Goal: Navigation & Orientation: Find specific page/section

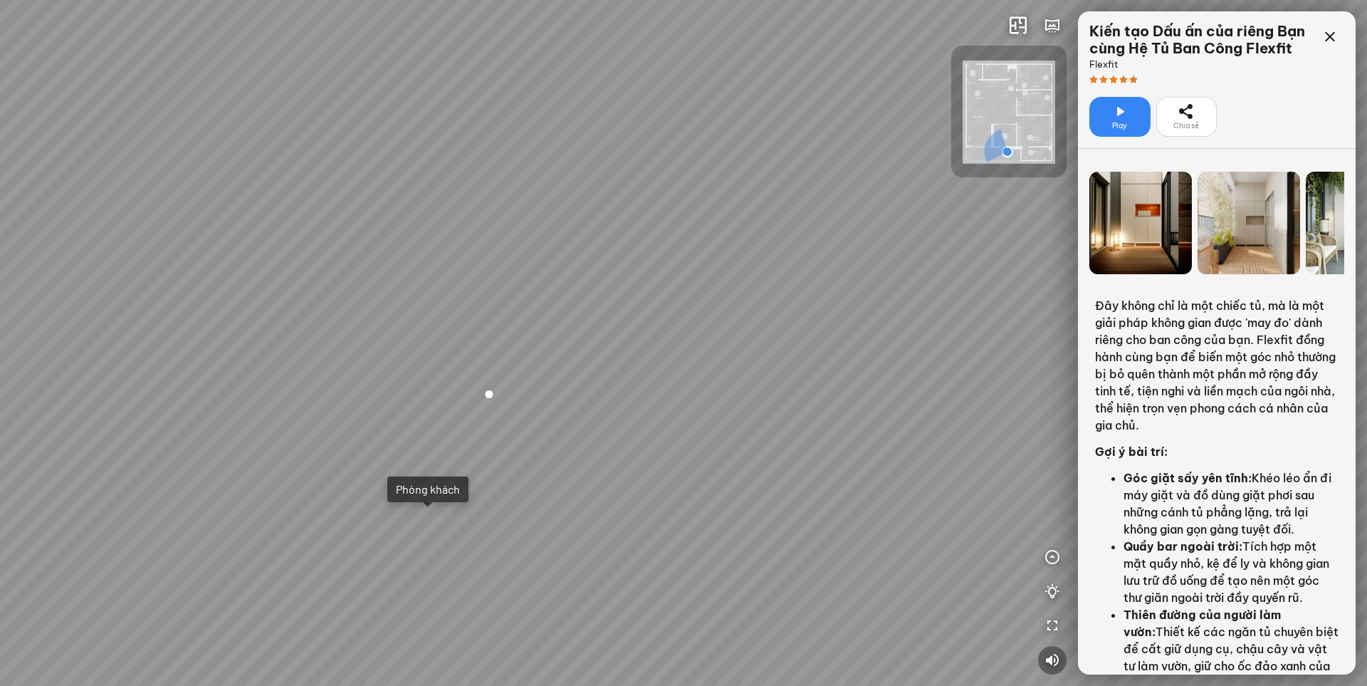
drag, startPoint x: 775, startPoint y: 424, endPoint x: 713, endPoint y: 291, distance: 146.8
click at [710, 276] on div "Phòng khách" at bounding box center [683, 343] width 1367 height 686
drag, startPoint x: 738, startPoint y: 363, endPoint x: 635, endPoint y: 387, distance: 105.2
click at [635, 387] on div "Phòng khách" at bounding box center [683, 343] width 1367 height 686
drag, startPoint x: 750, startPoint y: 360, endPoint x: 538, endPoint y: 382, distance: 213.3
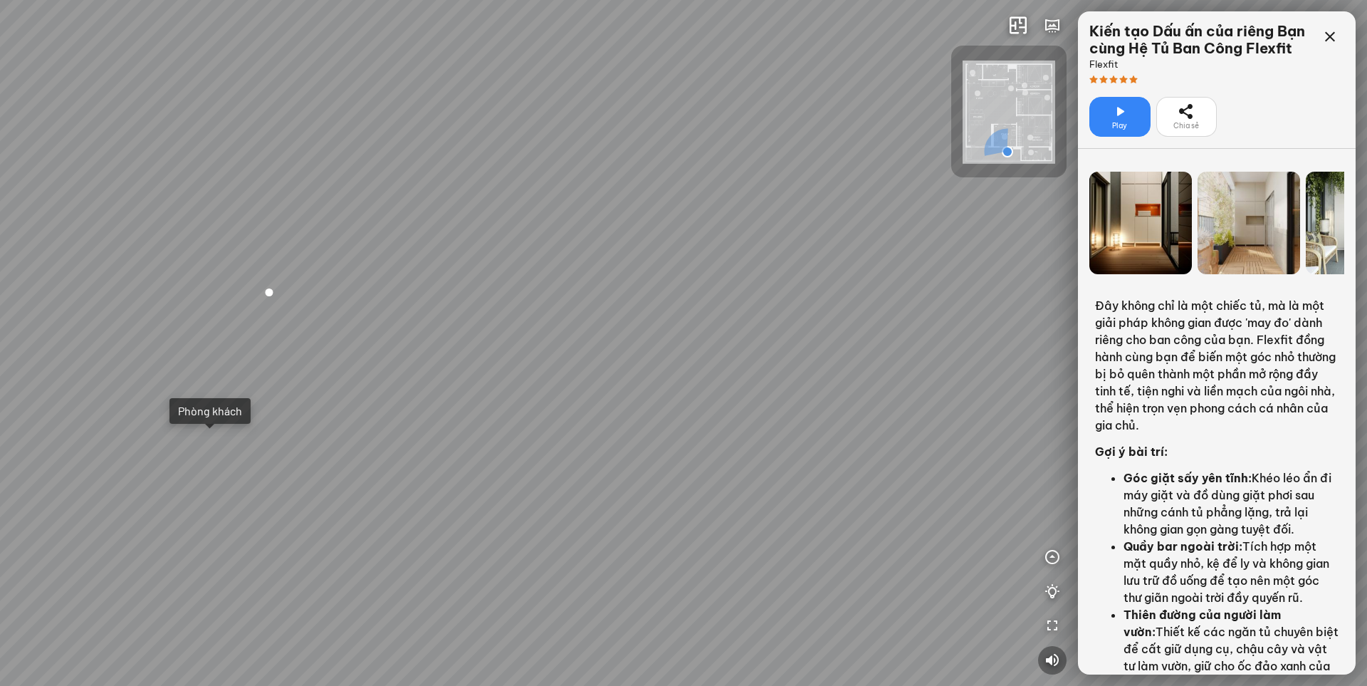
click at [557, 374] on div "Phòng khách" at bounding box center [683, 343] width 1367 height 686
click at [572, 562] on div "Phòng khách" at bounding box center [683, 343] width 1367 height 686
drag, startPoint x: 827, startPoint y: 408, endPoint x: 653, endPoint y: 418, distance: 174.0
click at [653, 418] on div at bounding box center [683, 343] width 1367 height 686
drag, startPoint x: 431, startPoint y: 437, endPoint x: 666, endPoint y: 382, distance: 242.0
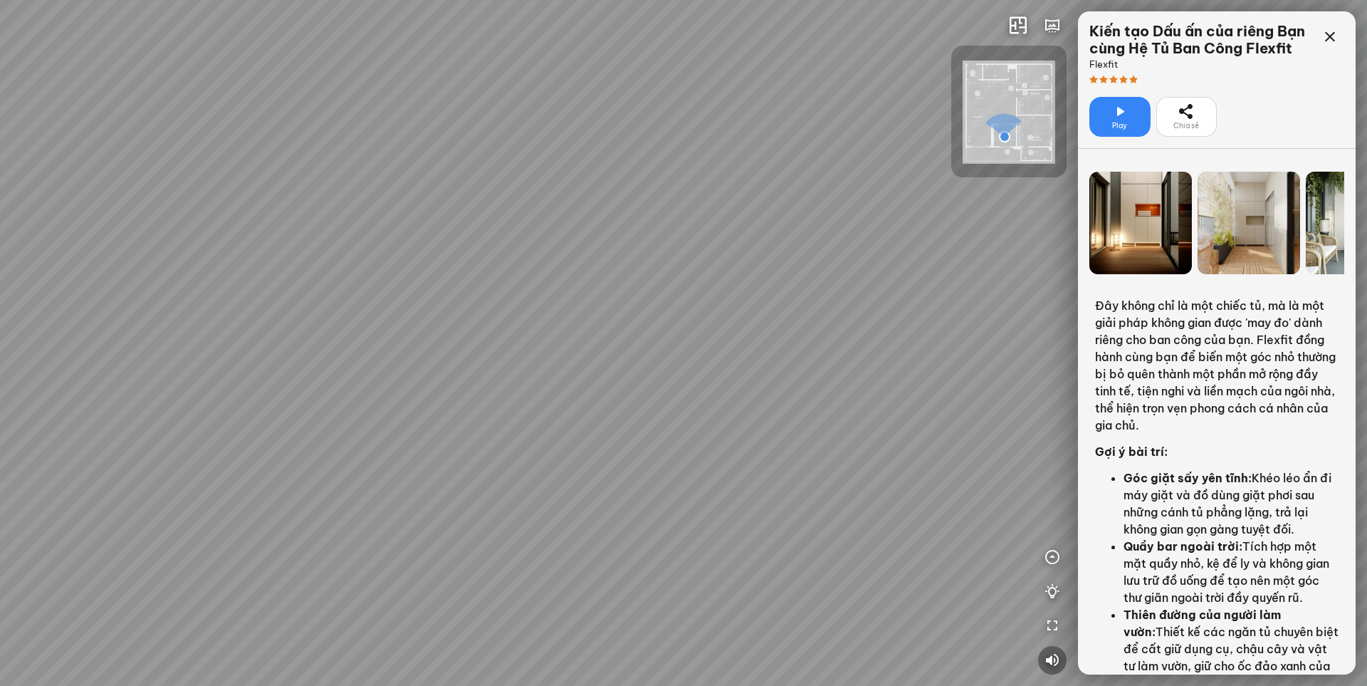
click at [649, 384] on div at bounding box center [683, 343] width 1367 height 686
drag, startPoint x: 520, startPoint y: 433, endPoint x: 776, endPoint y: 351, distance: 269.1
click at [776, 351] on div at bounding box center [683, 343] width 1367 height 686
drag, startPoint x: 651, startPoint y: 420, endPoint x: 644, endPoint y: 429, distance: 10.7
click at [644, 429] on div at bounding box center [683, 343] width 1367 height 686
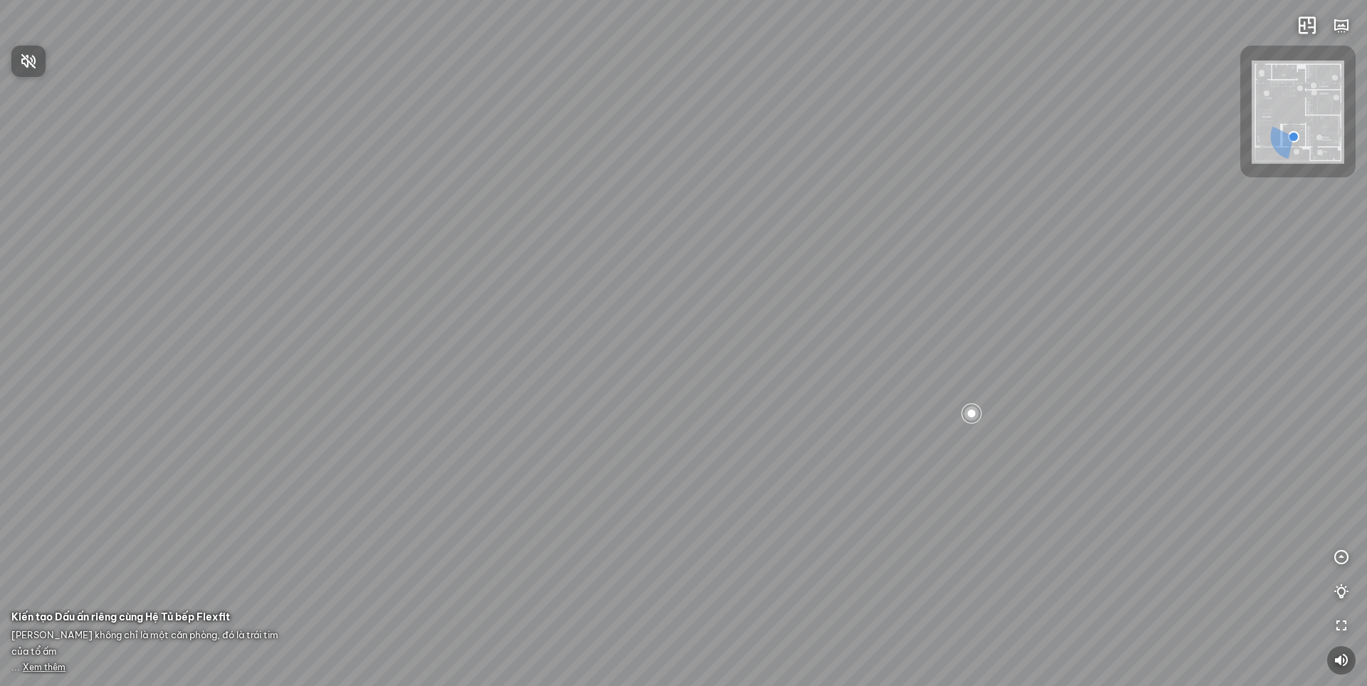
drag, startPoint x: 1108, startPoint y: 473, endPoint x: 985, endPoint y: 475, distance: 123.2
click at [985, 475] on div at bounding box center [683, 343] width 1367 height 686
drag, startPoint x: 1125, startPoint y: 470, endPoint x: 1054, endPoint y: 469, distance: 71.2
click at [1054, 469] on div at bounding box center [683, 343] width 1367 height 686
click at [46, 669] on span "Xem thêm" at bounding box center [44, 666] width 43 height 11
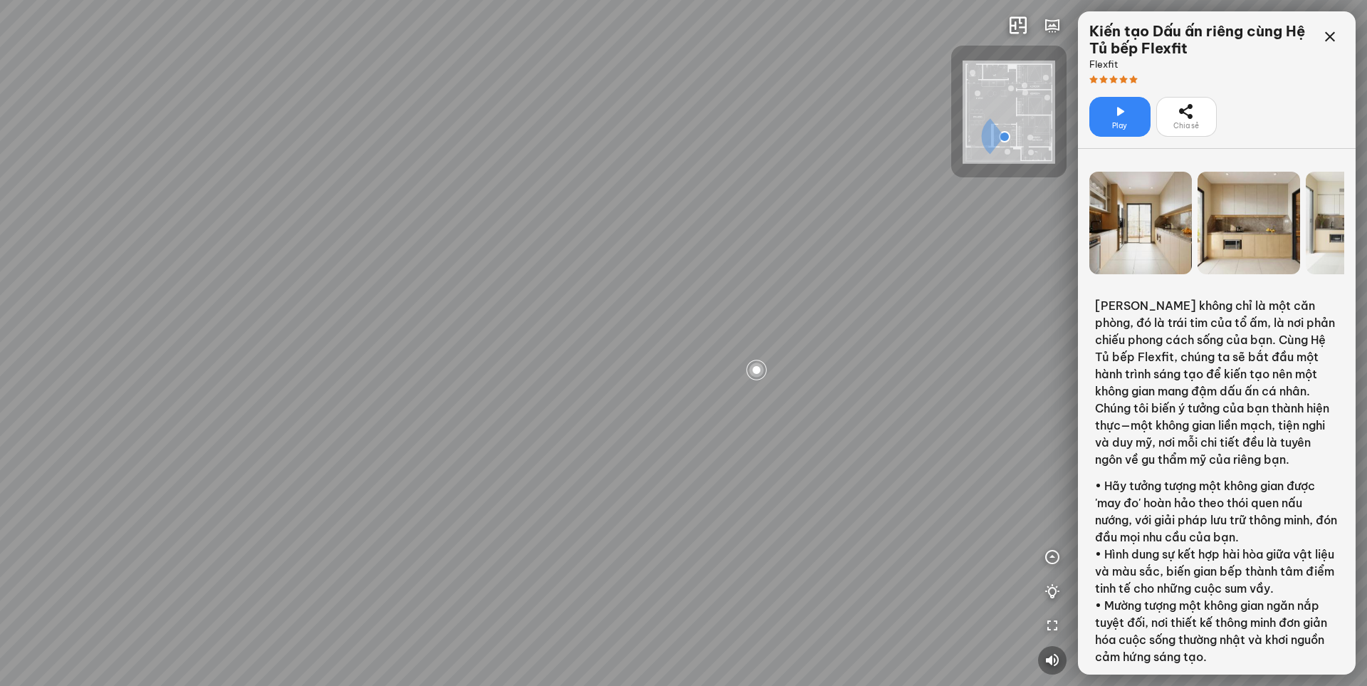
drag, startPoint x: 849, startPoint y: 329, endPoint x: 719, endPoint y: 548, distance: 254.7
click at [719, 548] on div at bounding box center [683, 343] width 1367 height 686
drag, startPoint x: 750, startPoint y: 520, endPoint x: 553, endPoint y: 503, distance: 198.0
click at [538, 508] on div at bounding box center [683, 343] width 1367 height 686
drag, startPoint x: 611, startPoint y: 441, endPoint x: 721, endPoint y: 514, distance: 131.5
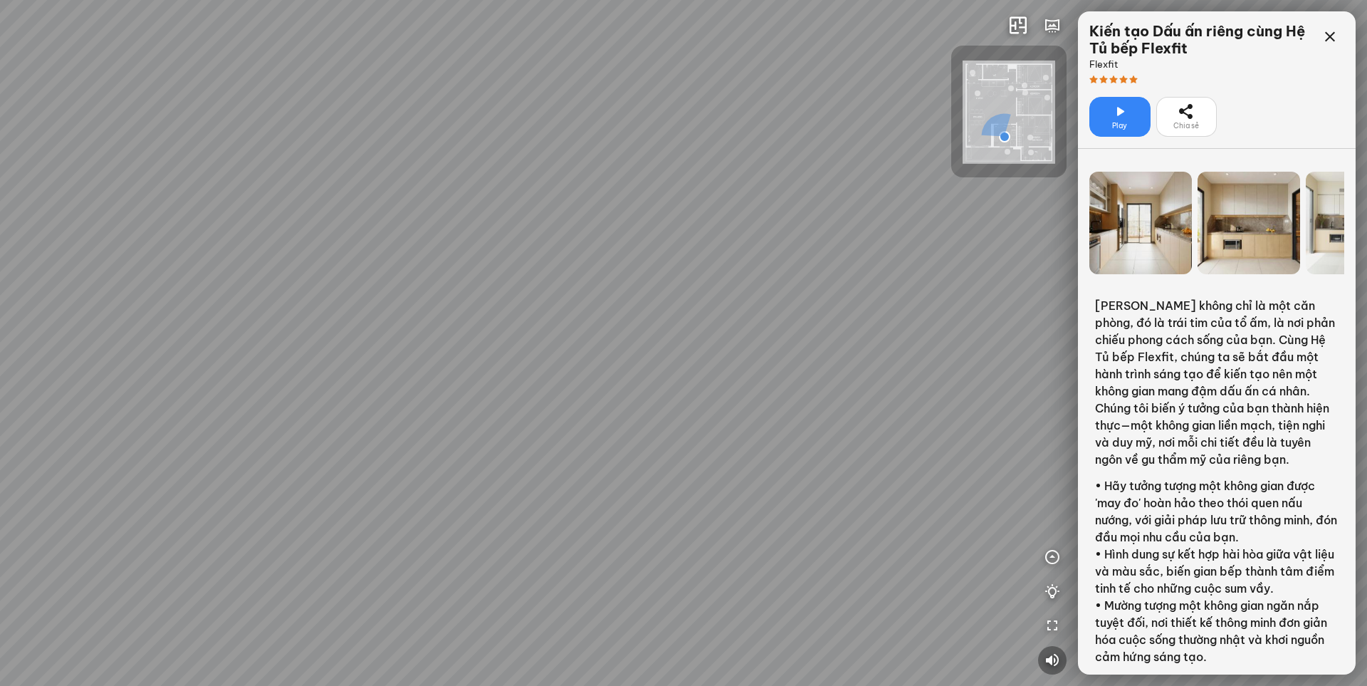
click at [727, 508] on div at bounding box center [683, 343] width 1367 height 686
drag, startPoint x: 397, startPoint y: 348, endPoint x: 747, endPoint y: 414, distance: 355.8
click at [747, 414] on div at bounding box center [683, 343] width 1367 height 686
drag, startPoint x: 733, startPoint y: 352, endPoint x: 727, endPoint y: 325, distance: 27.0
click at [727, 325] on div at bounding box center [683, 343] width 1367 height 686
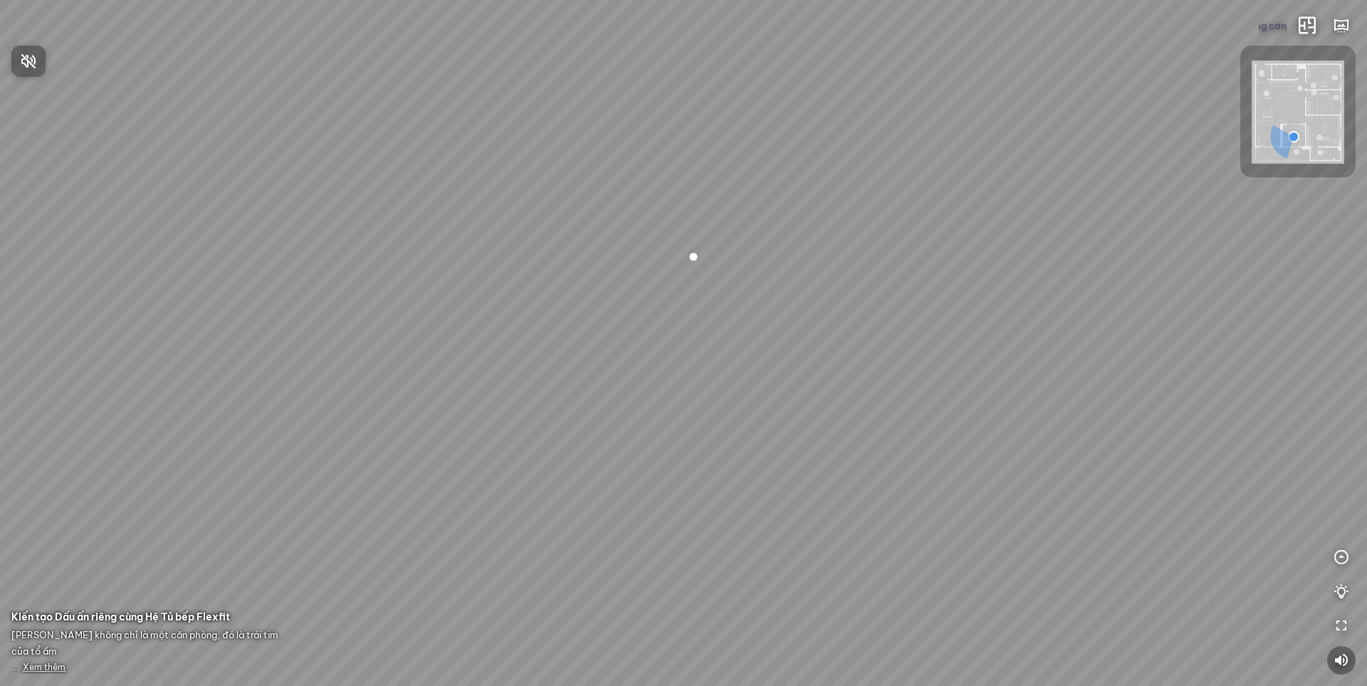
click at [1271, 28] on div at bounding box center [683, 343] width 1367 height 686
click at [1279, 23] on button "Đóng cánh tủ" at bounding box center [1273, 25] width 28 height 28
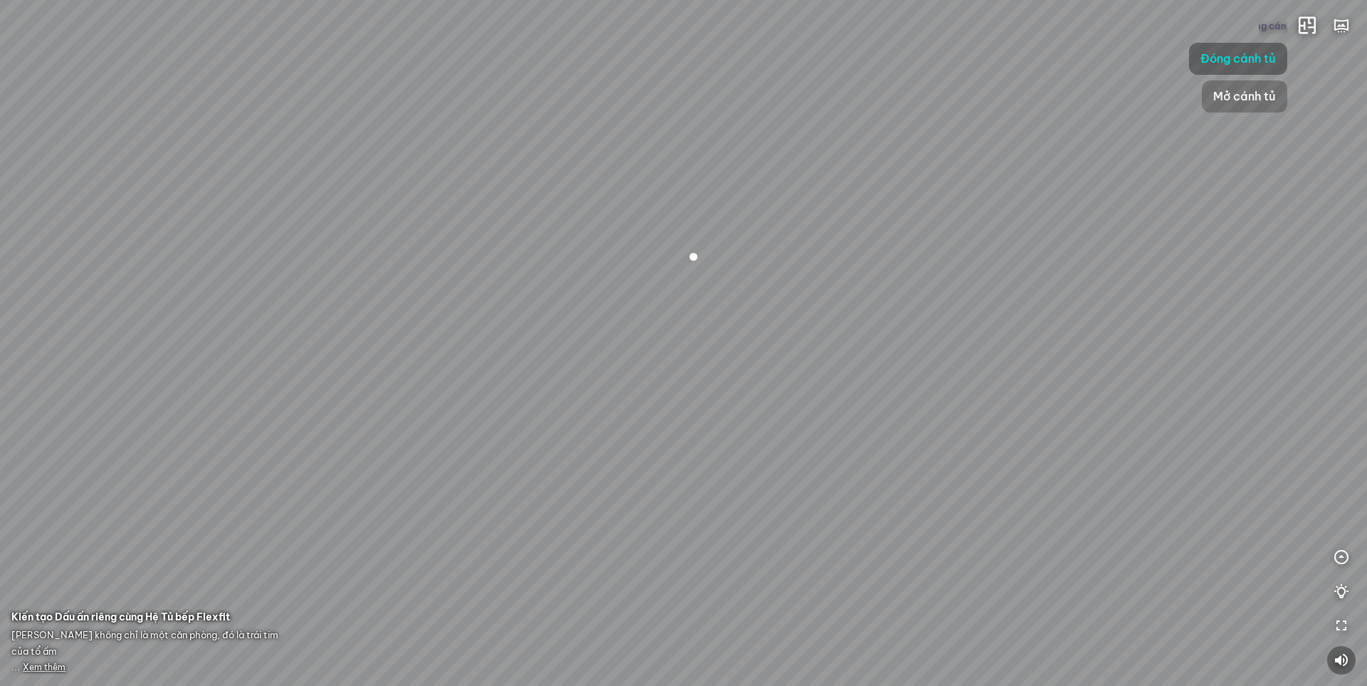
click at [1247, 93] on span "Mở cánh tủ" at bounding box center [1244, 97] width 63 height 18
click at [1269, 25] on button "Mở cánh tủ" at bounding box center [1273, 25] width 28 height 28
drag, startPoint x: 906, startPoint y: 439, endPoint x: 682, endPoint y: 498, distance: 231.4
click at [672, 501] on div at bounding box center [683, 343] width 1367 height 686
drag, startPoint x: 784, startPoint y: 487, endPoint x: 1039, endPoint y: 316, distance: 306.9
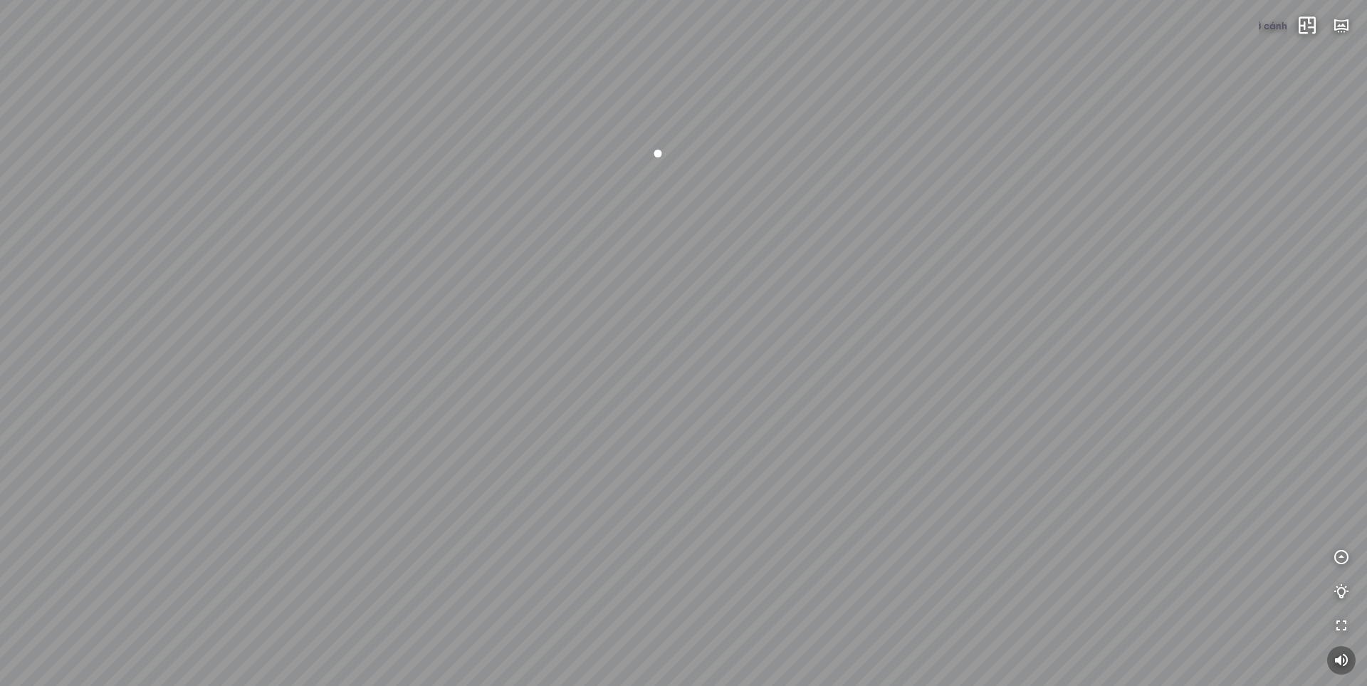
click at [915, 348] on div at bounding box center [683, 343] width 1367 height 686
drag, startPoint x: 905, startPoint y: 361, endPoint x: 808, endPoint y: 370, distance: 97.2
click at [1167, 356] on div at bounding box center [683, 343] width 1367 height 686
drag, startPoint x: 721, startPoint y: 365, endPoint x: 998, endPoint y: 393, distance: 279.1
click at [989, 391] on div at bounding box center [683, 343] width 1367 height 686
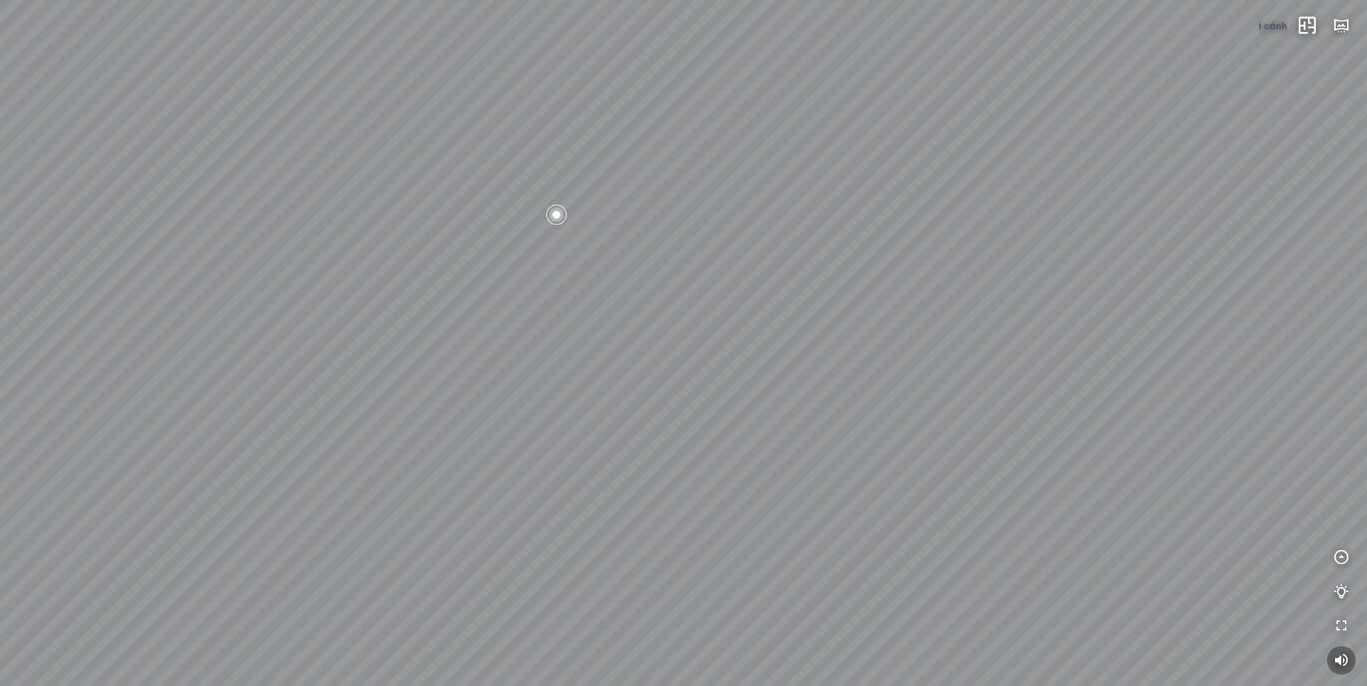
drag, startPoint x: 781, startPoint y: 365, endPoint x: 910, endPoint y: 399, distance: 133.1
click at [868, 463] on div at bounding box center [683, 343] width 1367 height 686
click at [1269, 22] on button "Mở cánh tủ" at bounding box center [1273, 25] width 28 height 28
click at [1247, 53] on span "Đóng cánh tủ" at bounding box center [1237, 59] width 75 height 18
click at [1270, 28] on button "Đóng cánh tủ" at bounding box center [1273, 25] width 28 height 28
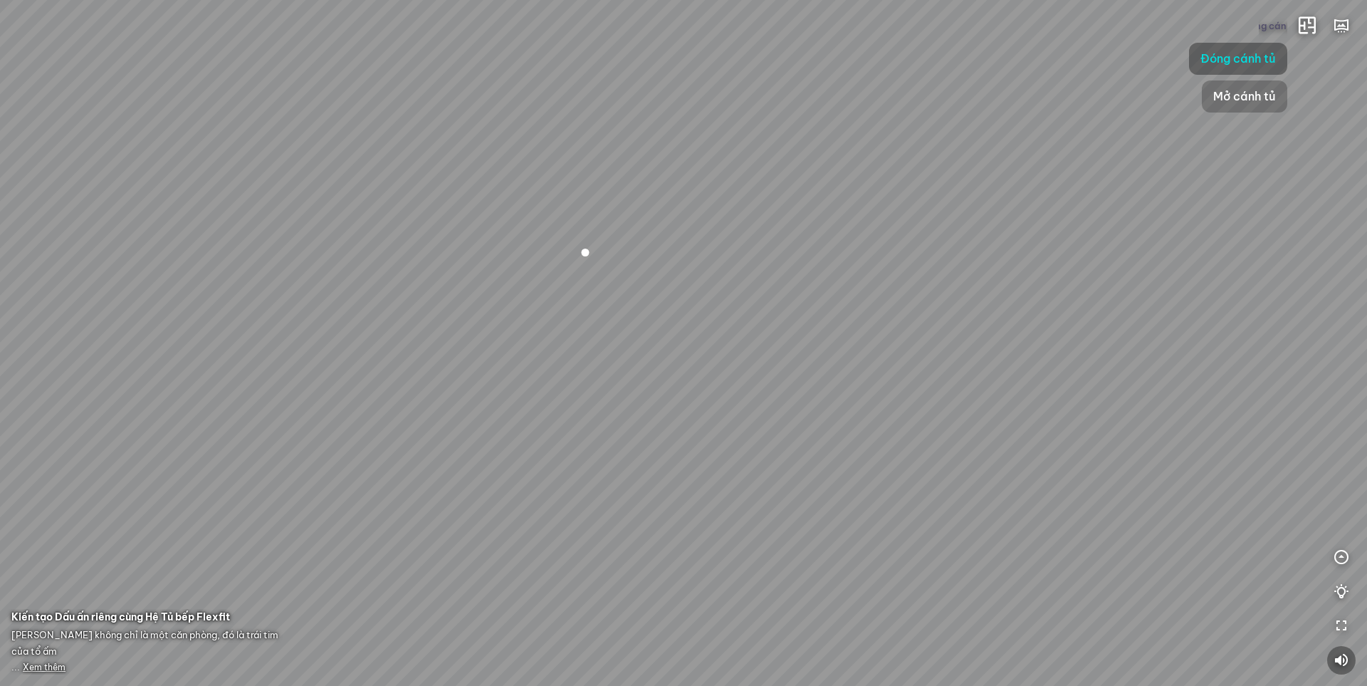
click at [1255, 98] on span "Mở cánh tủ" at bounding box center [1244, 97] width 63 height 18
click at [1268, 22] on button "Mở cánh tủ" at bounding box center [1273, 25] width 28 height 28
click at [1245, 61] on span "Đóng cánh tủ" at bounding box center [1237, 59] width 75 height 18
click at [1263, 30] on button "Đóng cánh tủ" at bounding box center [1273, 25] width 28 height 28
click at [1248, 93] on span "Mở cánh tủ" at bounding box center [1244, 97] width 63 height 18
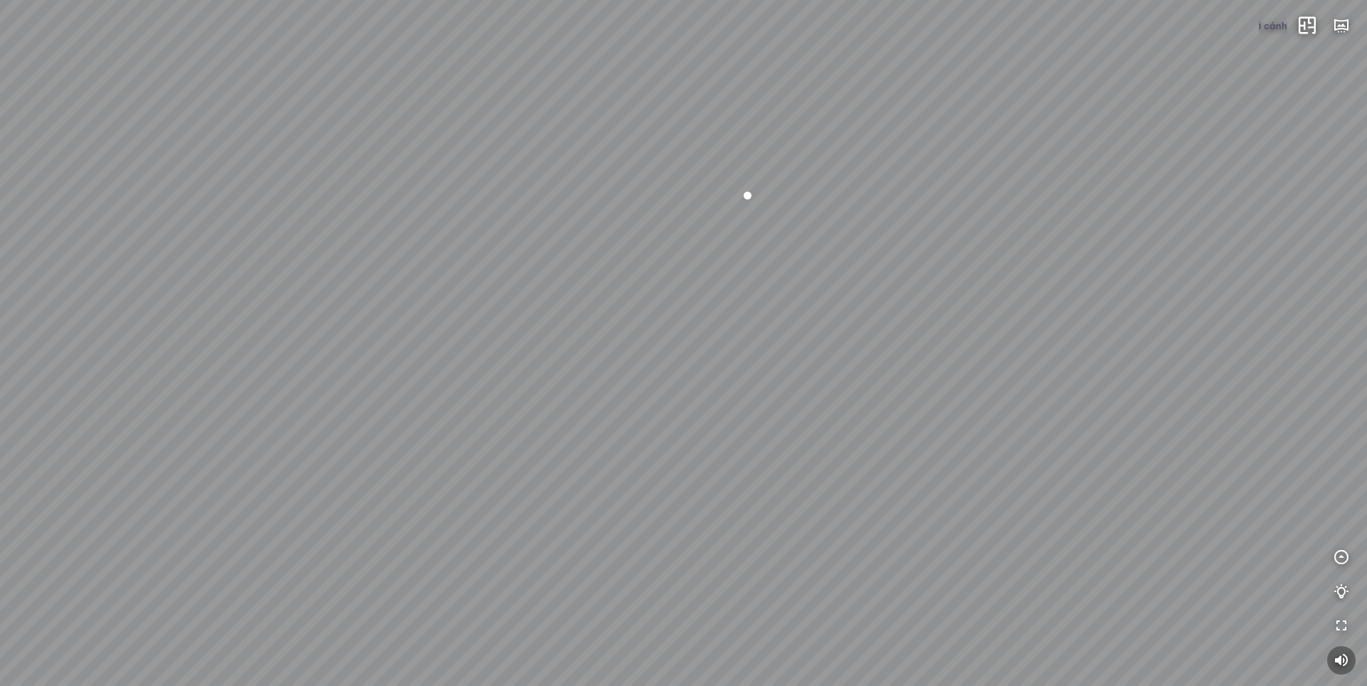
drag, startPoint x: 701, startPoint y: 402, endPoint x: 874, endPoint y: 355, distance: 180.0
click at [874, 355] on div at bounding box center [683, 343] width 1367 height 686
drag, startPoint x: 622, startPoint y: 330, endPoint x: 669, endPoint y: 361, distance: 56.7
click at [669, 361] on div at bounding box center [683, 343] width 1367 height 686
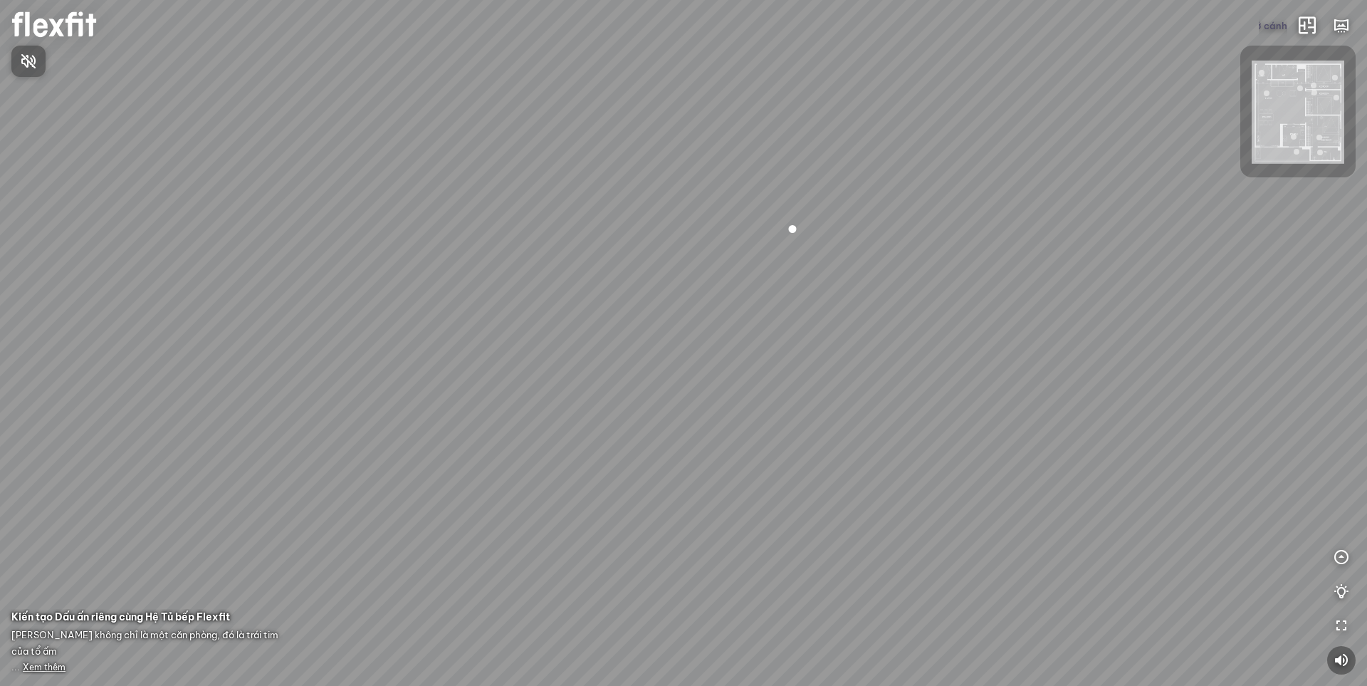
drag, startPoint x: 598, startPoint y: 380, endPoint x: 657, endPoint y: 362, distance: 61.9
click at [657, 362] on div at bounding box center [683, 343] width 1367 height 686
drag, startPoint x: 587, startPoint y: 359, endPoint x: 462, endPoint y: 381, distance: 126.5
click at [462, 381] on div at bounding box center [683, 343] width 1367 height 686
click at [1264, 19] on button "Mở cánh tủ" at bounding box center [1273, 25] width 28 height 28
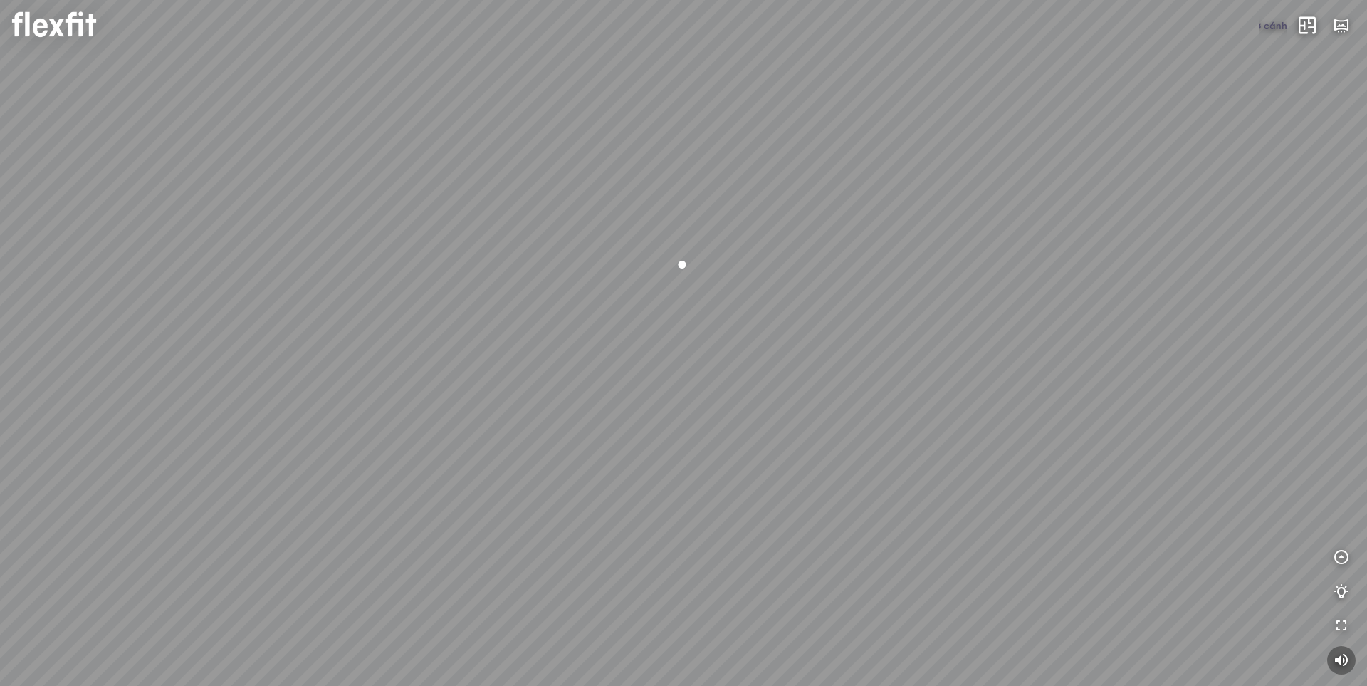
drag, startPoint x: 790, startPoint y: 438, endPoint x: 765, endPoint y: 451, distance: 27.4
click at [765, 451] on div at bounding box center [683, 343] width 1367 height 686
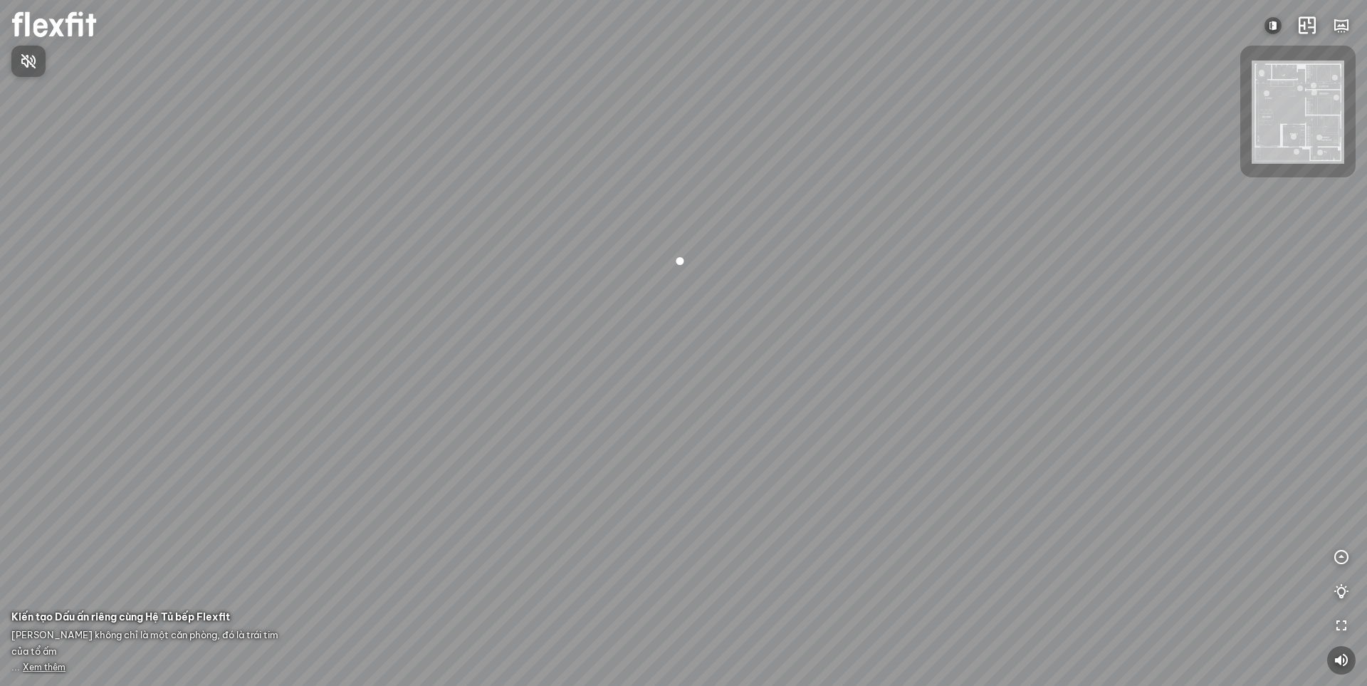
click at [1272, 26] on div at bounding box center [683, 343] width 1367 height 686
click at [1272, 26] on img at bounding box center [1272, 25] width 17 height 17
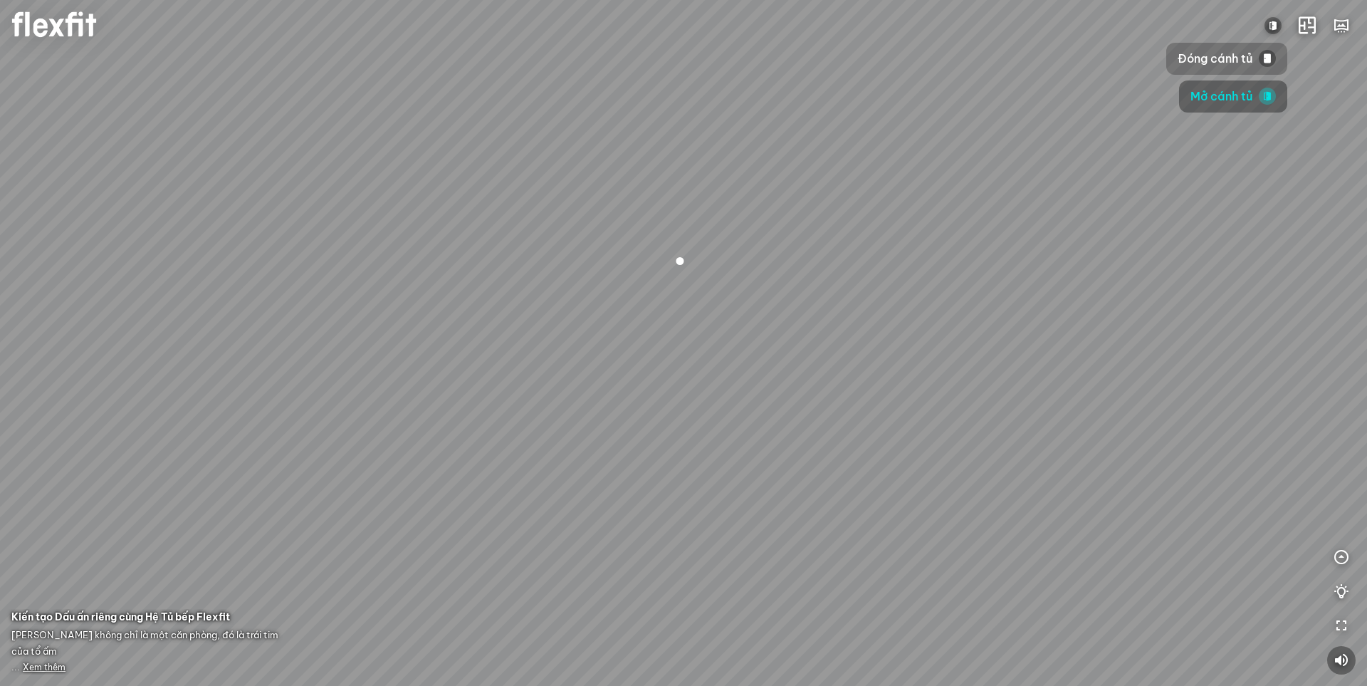
click at [1246, 58] on span "Đóng cánh tủ" at bounding box center [1215, 59] width 75 height 18
click at [1273, 28] on img at bounding box center [1272, 25] width 17 height 17
click at [1243, 92] on span "Mở cánh tủ" at bounding box center [1221, 97] width 63 height 18
drag, startPoint x: 737, startPoint y: 494, endPoint x: 941, endPoint y: 242, distance: 324.5
click at [941, 242] on div at bounding box center [683, 343] width 1367 height 686
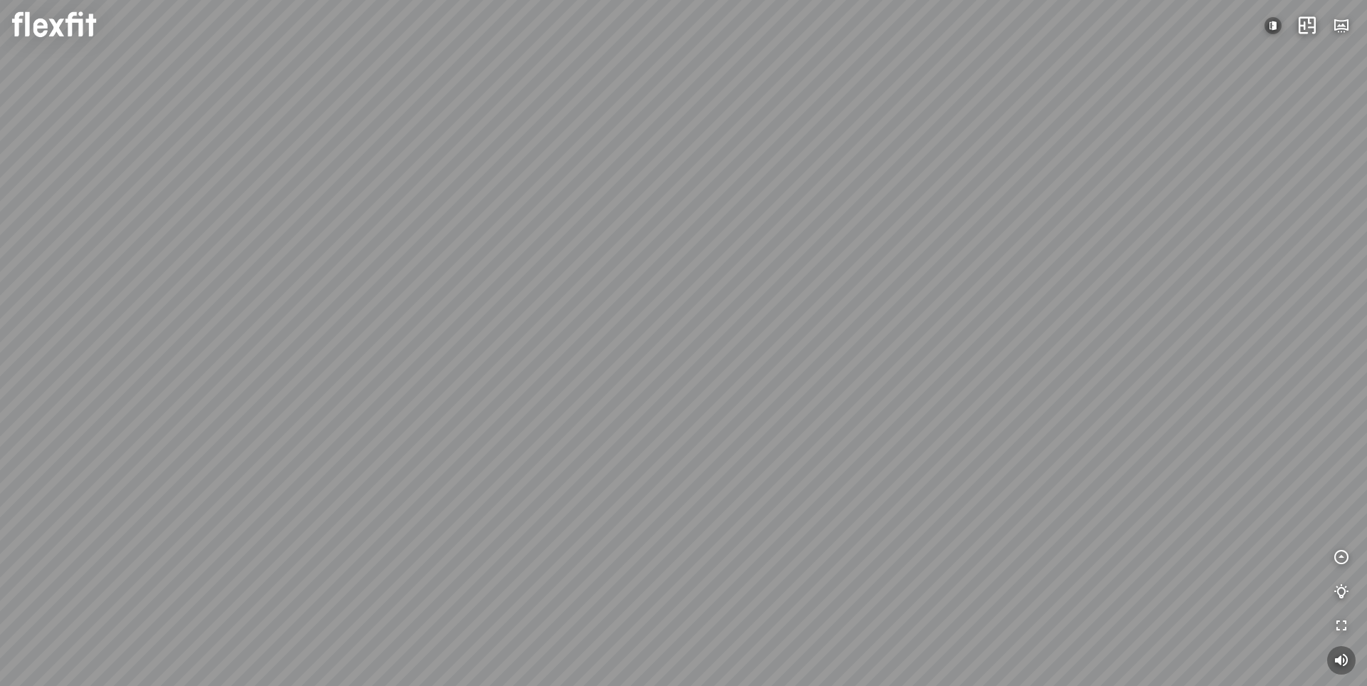
drag, startPoint x: 950, startPoint y: 285, endPoint x: 1092, endPoint y: 294, distance: 142.7
click at [1059, 280] on div at bounding box center [683, 343] width 1367 height 686
drag, startPoint x: 787, startPoint y: 288, endPoint x: 932, endPoint y: 320, distance: 148.6
click at [964, 312] on div at bounding box center [683, 343] width 1367 height 686
drag, startPoint x: 802, startPoint y: 289, endPoint x: 1011, endPoint y: 348, distance: 216.8
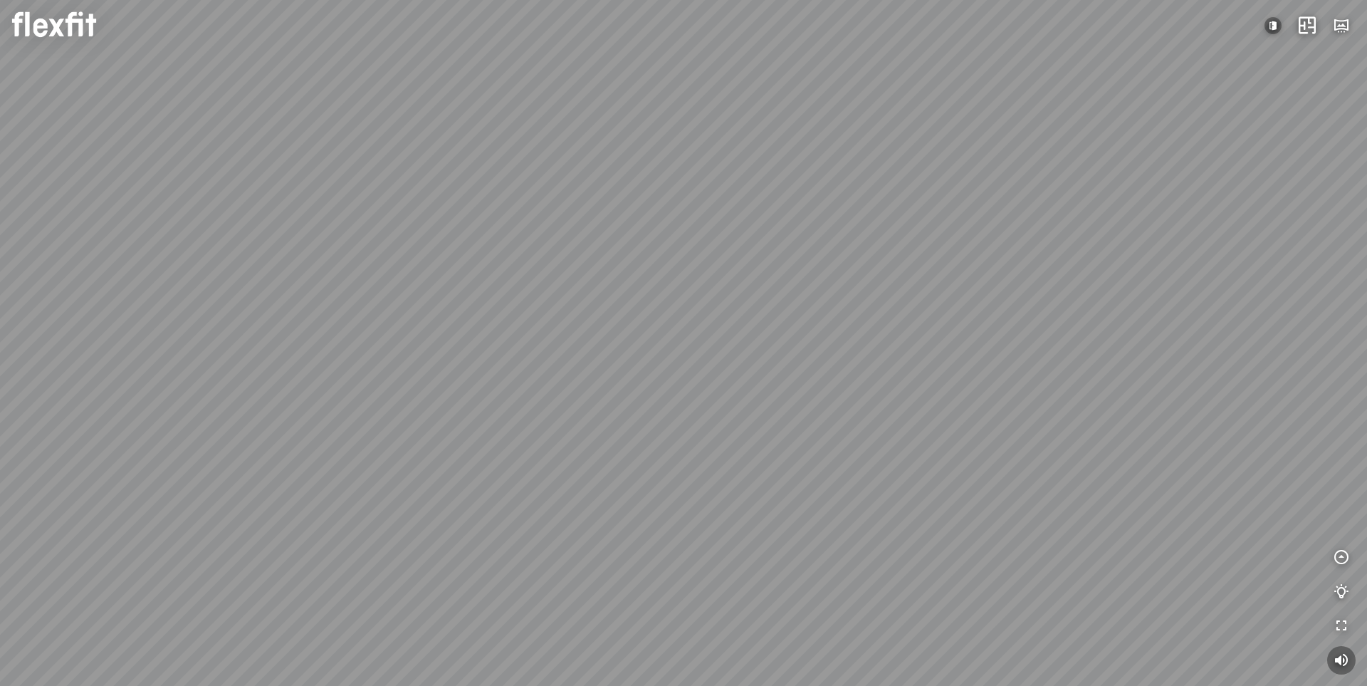
click at [993, 333] on div at bounding box center [683, 343] width 1367 height 686
drag, startPoint x: 773, startPoint y: 263, endPoint x: 1173, endPoint y: 360, distance: 410.8
click at [1163, 366] on div at bounding box center [683, 343] width 1367 height 686
click at [1274, 26] on img at bounding box center [1272, 25] width 17 height 17
click at [1208, 58] on span "Đóng cánh tủ" at bounding box center [1215, 59] width 75 height 18
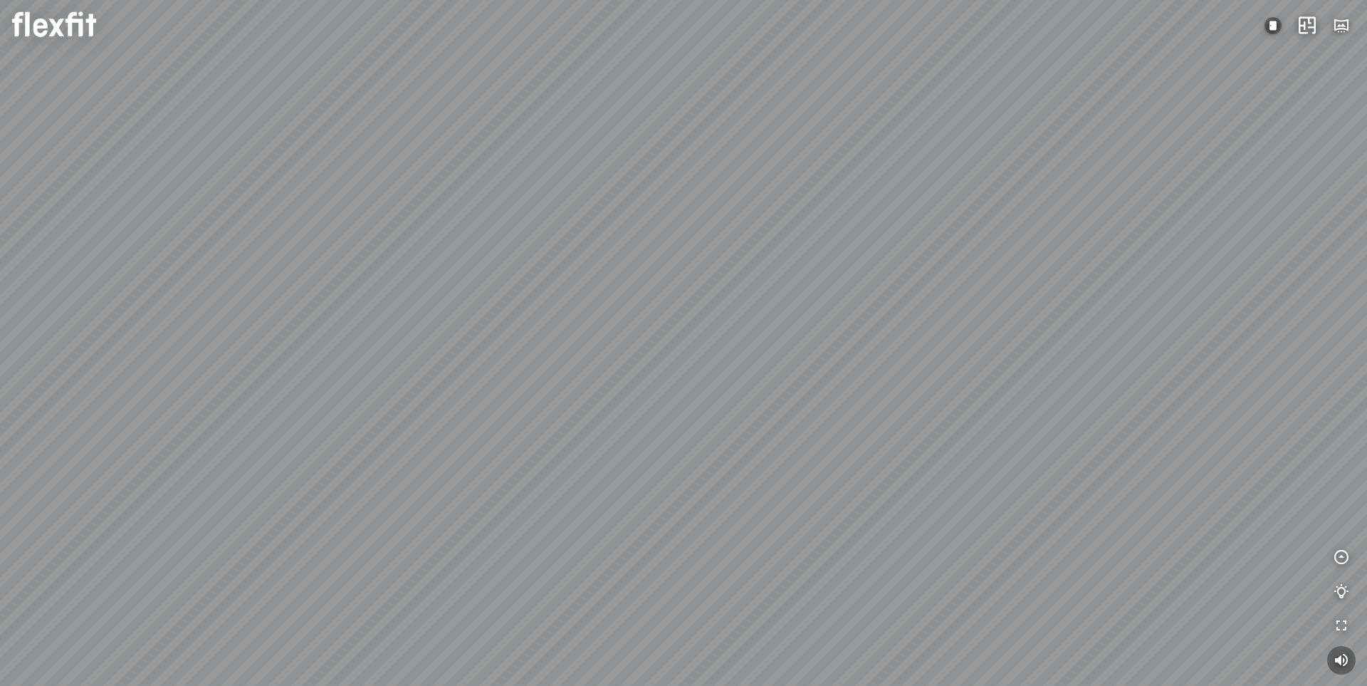
drag, startPoint x: 829, startPoint y: 283, endPoint x: 978, endPoint y: 416, distance: 199.1
click at [978, 416] on div at bounding box center [683, 343] width 1367 height 686
drag, startPoint x: 1026, startPoint y: 433, endPoint x: 822, endPoint y: 419, distance: 204.1
click at [822, 419] on div at bounding box center [683, 343] width 1367 height 686
drag, startPoint x: 691, startPoint y: 372, endPoint x: 652, endPoint y: 342, distance: 48.3
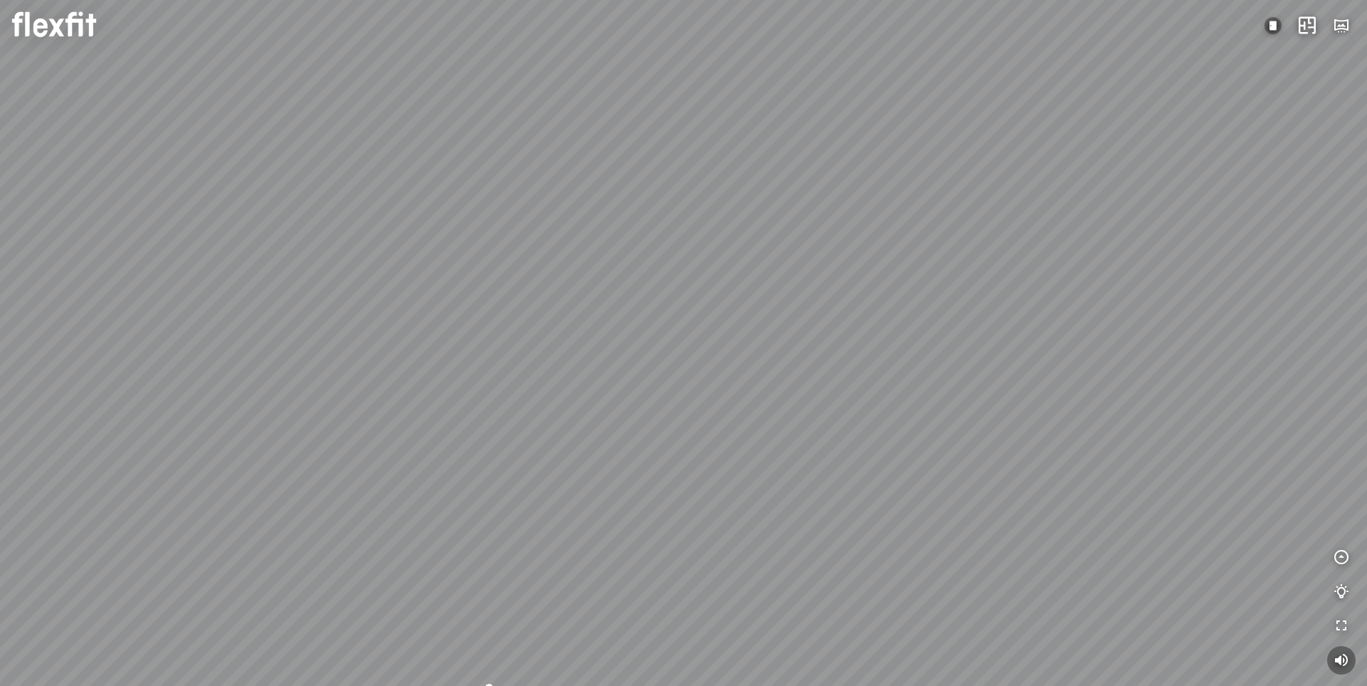
click at [635, 334] on div at bounding box center [683, 343] width 1367 height 686
drag, startPoint x: 723, startPoint y: 358, endPoint x: 507, endPoint y: 359, distance: 216.4
click at [507, 359] on div at bounding box center [683, 343] width 1367 height 686
drag, startPoint x: 800, startPoint y: 399, endPoint x: 780, endPoint y: 412, distance: 22.7
click at [780, 412] on div at bounding box center [683, 343] width 1367 height 686
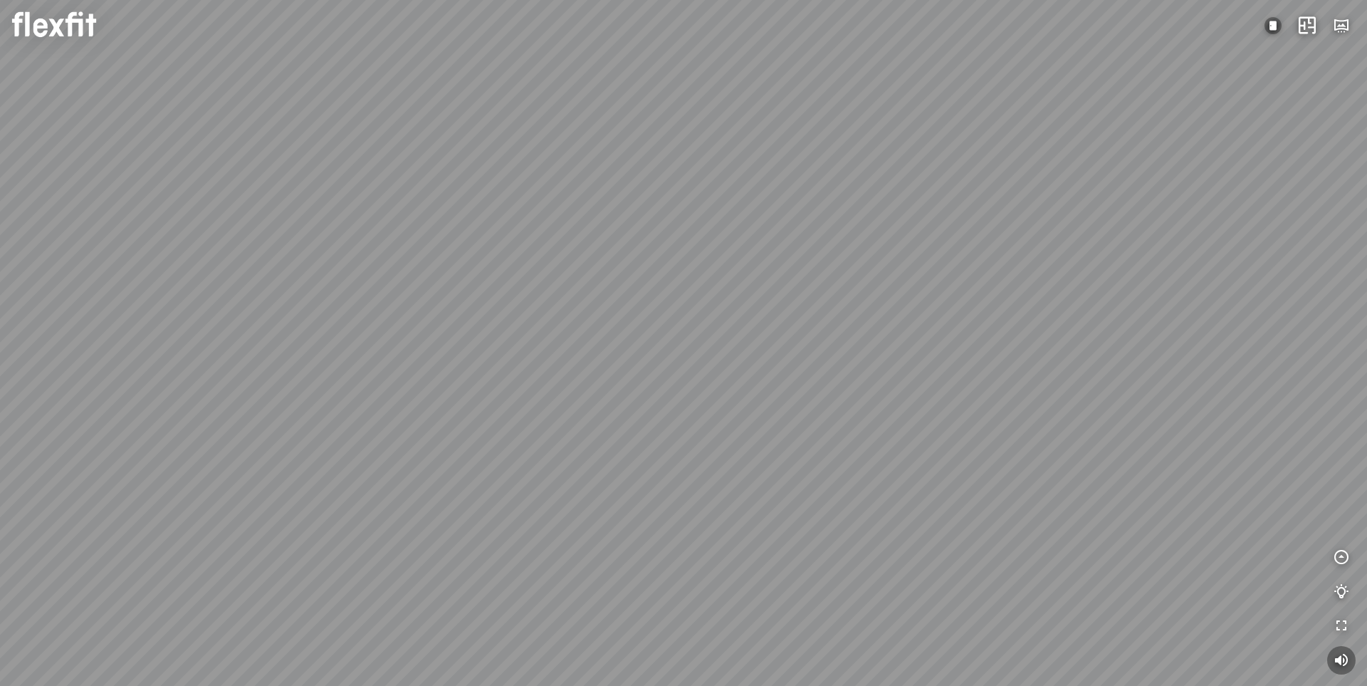
click at [826, 296] on div at bounding box center [683, 343] width 1367 height 686
click at [823, 320] on div at bounding box center [683, 343] width 1367 height 686
drag, startPoint x: 823, startPoint y: 320, endPoint x: 738, endPoint y: 325, distance: 84.8
click at [738, 325] on div at bounding box center [683, 343] width 1367 height 686
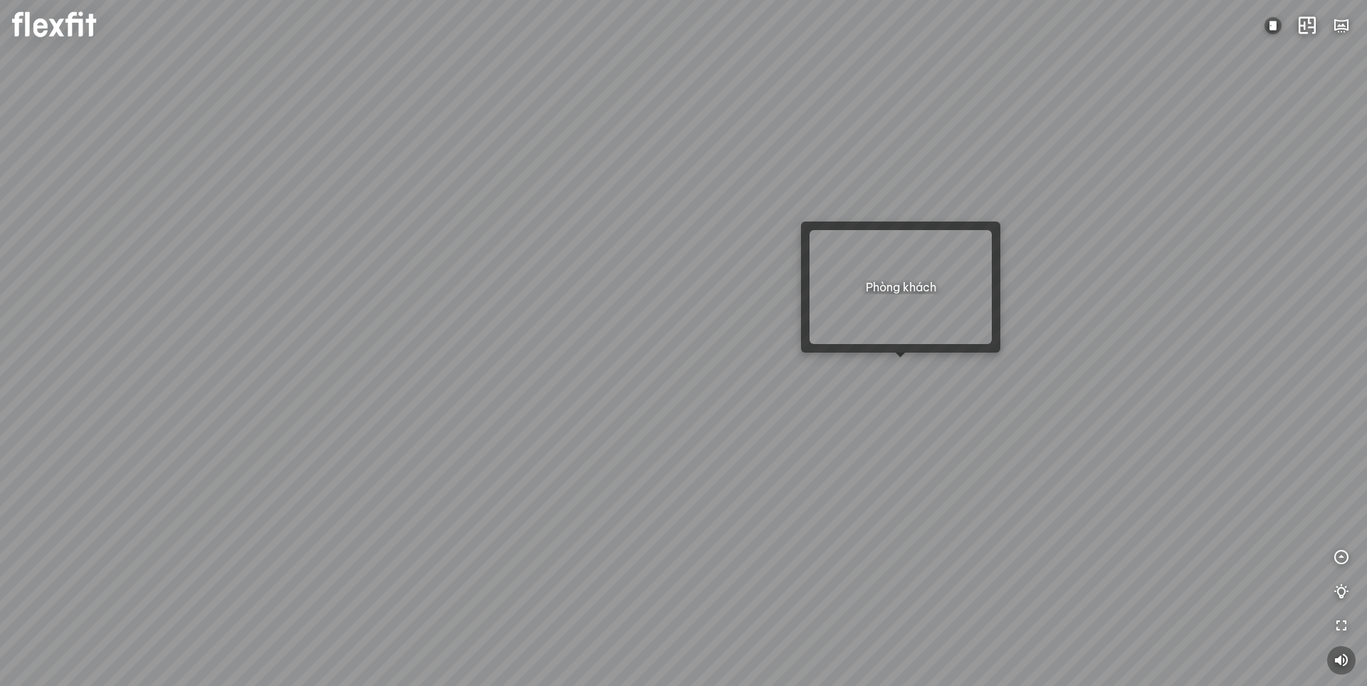
click at [896, 370] on div at bounding box center [683, 343] width 1367 height 686
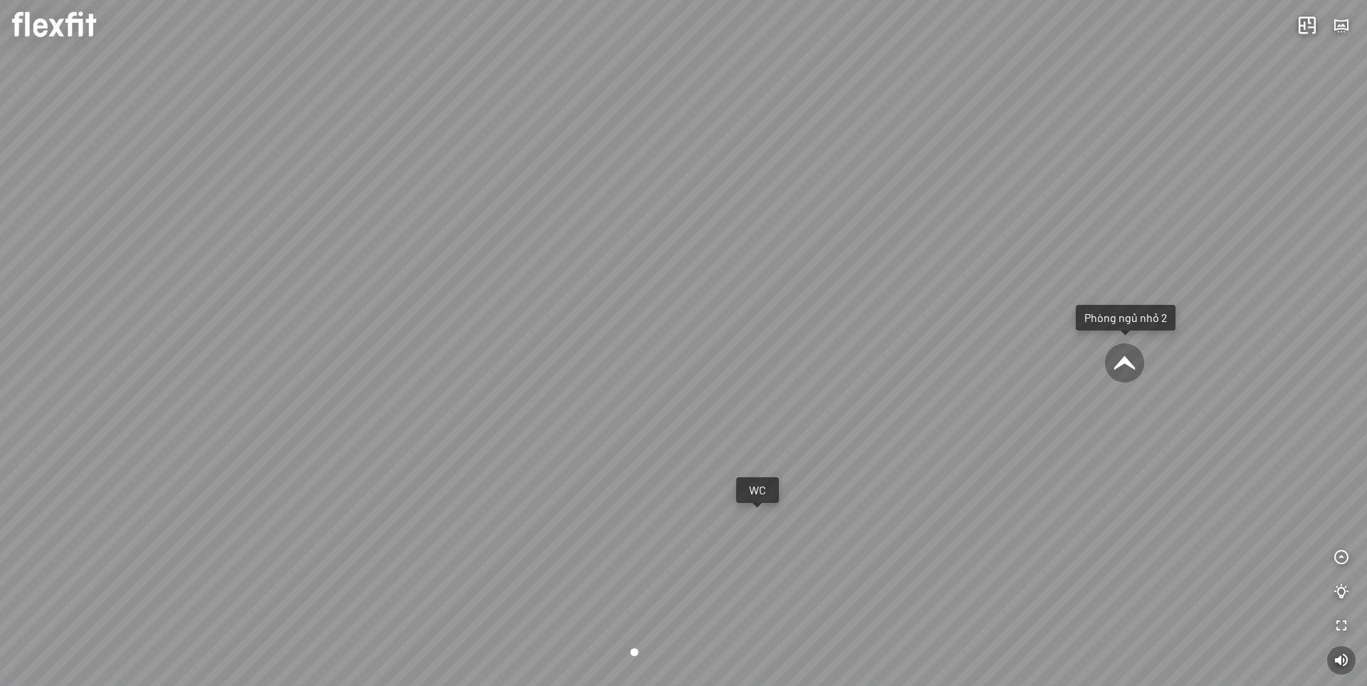
drag, startPoint x: 640, startPoint y: 446, endPoint x: 484, endPoint y: 424, distance: 157.5
click at [484, 424] on div "Bếp WC Phòng ngủ master Phòng ngủ nhỏ 2 Phòng ngủ nhỏ 1" at bounding box center [683, 343] width 1367 height 686
click at [764, 521] on div "Bếp WC Phòng ngủ master Phòng ngủ nhỏ 2 Phòng ngủ nhỏ 1" at bounding box center [683, 343] width 1367 height 686
drag, startPoint x: 669, startPoint y: 519, endPoint x: 789, endPoint y: 273, distance: 273.2
click at [782, 267] on div at bounding box center [683, 343] width 1367 height 686
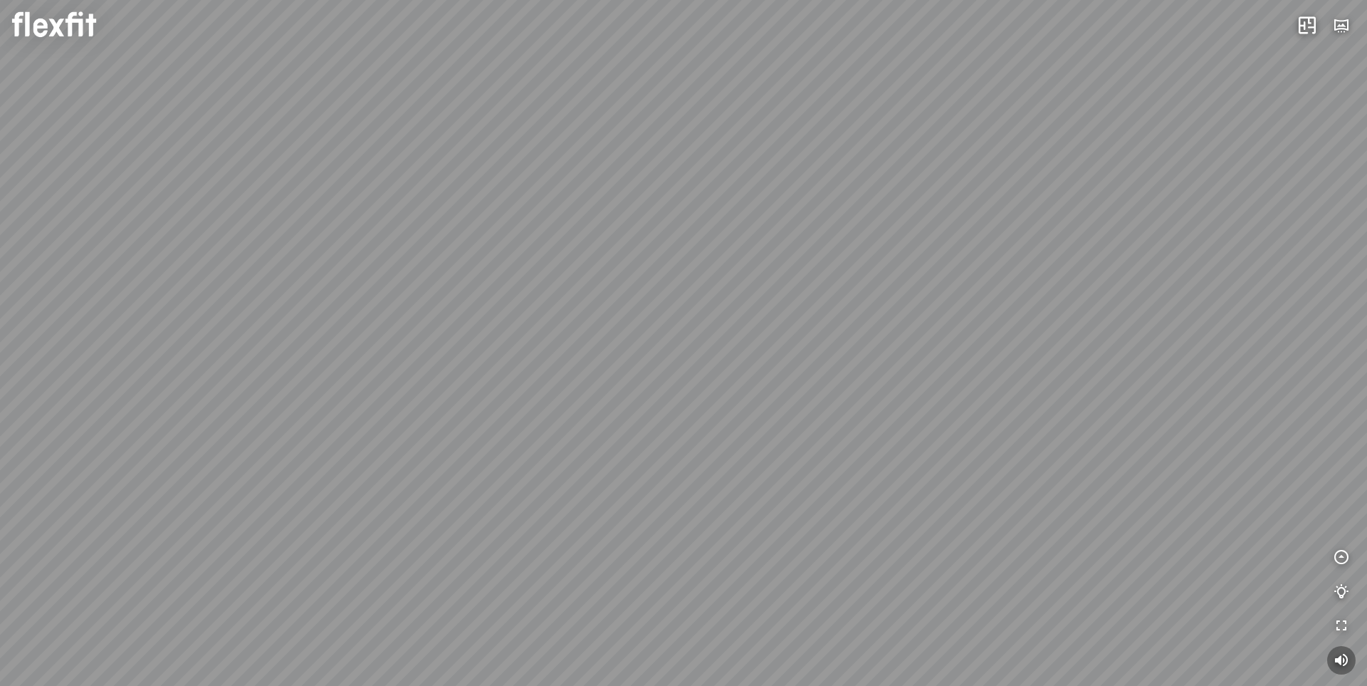
drag, startPoint x: 762, startPoint y: 480, endPoint x: 494, endPoint y: 355, distance: 295.3
click at [490, 323] on div at bounding box center [683, 343] width 1367 height 686
drag, startPoint x: 732, startPoint y: 283, endPoint x: 809, endPoint y: 471, distance: 202.4
click at [809, 471] on div at bounding box center [683, 343] width 1367 height 686
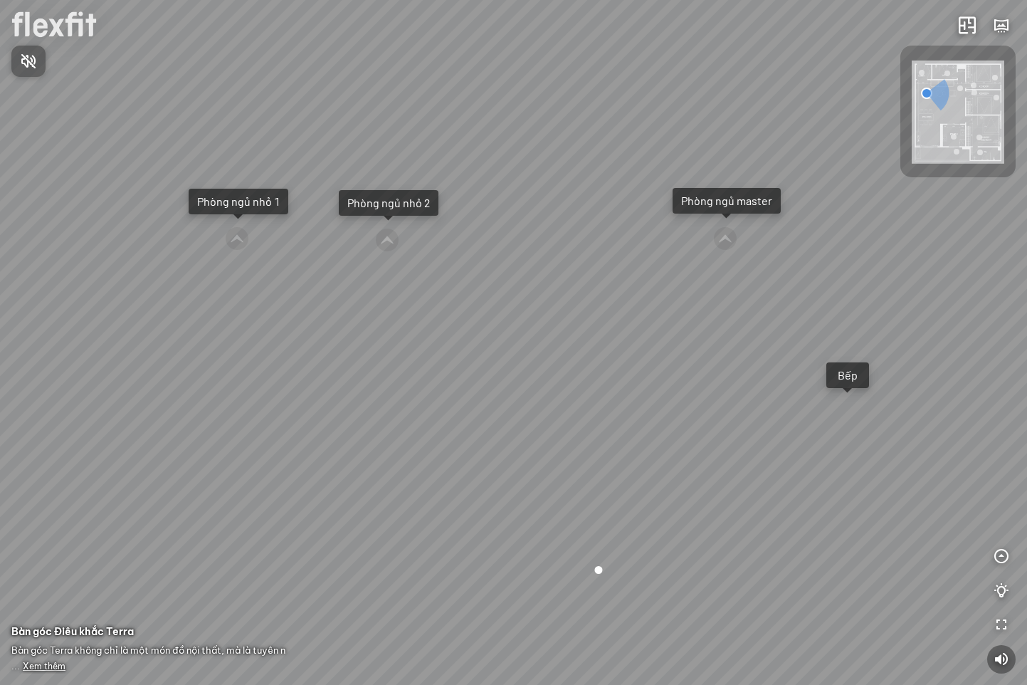
click at [37, 67] on span "Nhấn để bật âm thanh" at bounding box center [37, 61] width 0 height 18
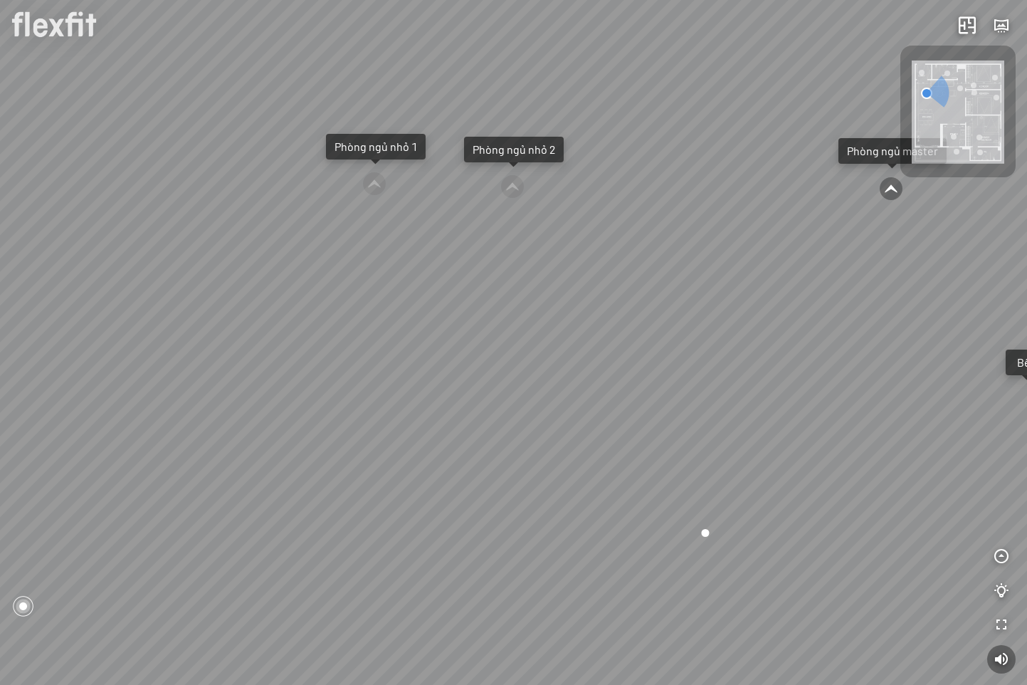
drag, startPoint x: 723, startPoint y: 380, endPoint x: 885, endPoint y: 360, distance: 163.6
click at [868, 357] on div "Ban công Bếp Phòng ngủ master Phòng ngủ nhỏ 1 Phòng ngủ nhỏ 2" at bounding box center [513, 342] width 1027 height 685
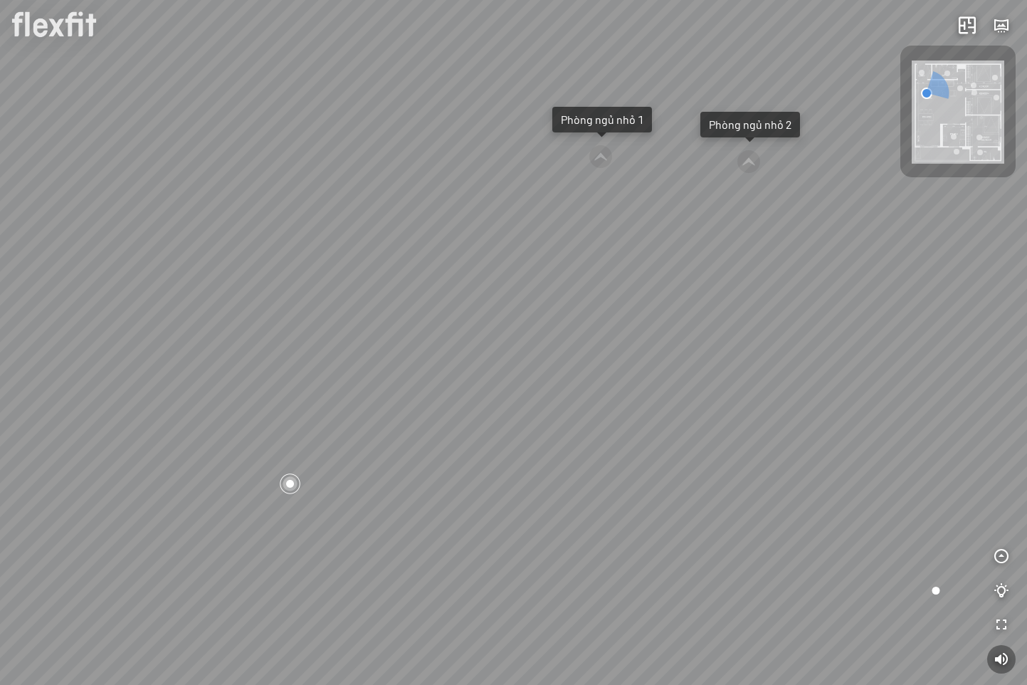
drag, startPoint x: 446, startPoint y: 406, endPoint x: 709, endPoint y: 370, distance: 265.9
click at [701, 370] on div "Ban công Bếp Phòng ngủ master Phòng ngủ nhỏ 1 Phòng ngủ nhỏ 2" at bounding box center [513, 342] width 1027 height 685
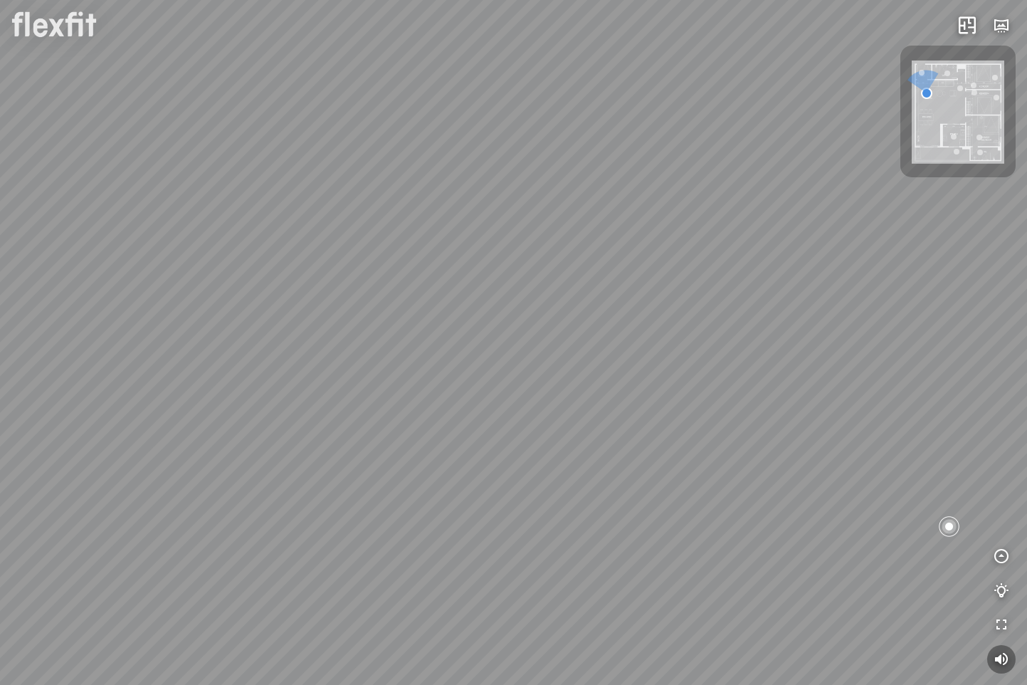
drag, startPoint x: 394, startPoint y: 321, endPoint x: 313, endPoint y: 347, distance: 85.1
click at [308, 350] on div "Ban công Bếp Phòng ngủ master Phòng ngủ nhỏ 1 Phòng ngủ nhỏ 2" at bounding box center [513, 342] width 1027 height 685
drag, startPoint x: 467, startPoint y: 296, endPoint x: 423, endPoint y: 355, distance: 73.8
click at [186, 318] on div "Ban công Bếp Phòng ngủ master Phòng ngủ nhỏ 1 Phòng ngủ nhỏ 2" at bounding box center [513, 342] width 1027 height 685
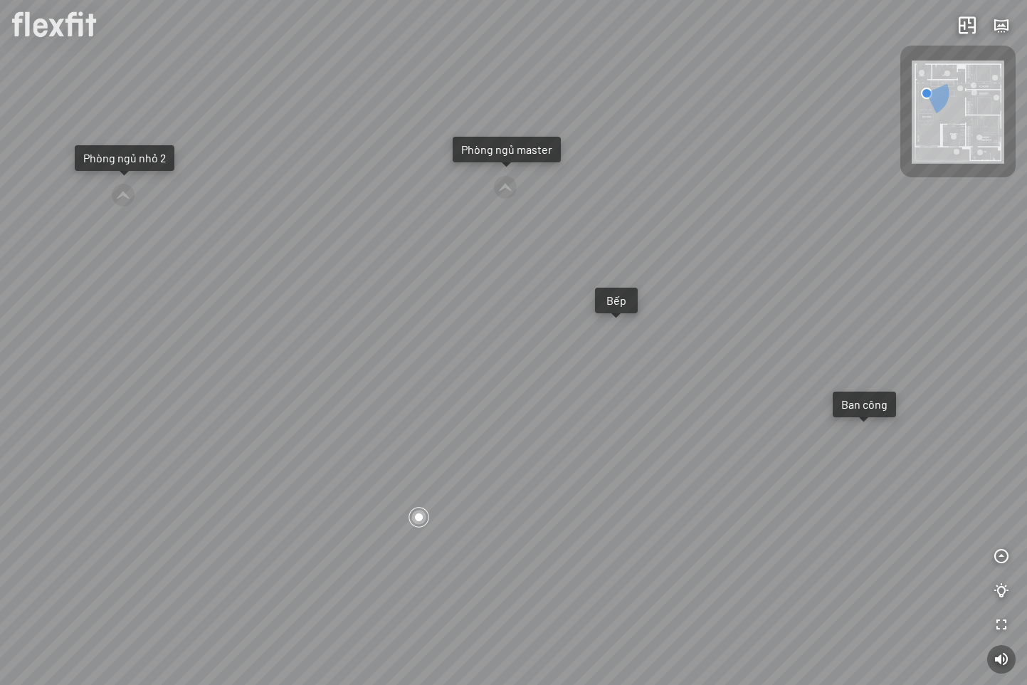
drag, startPoint x: 722, startPoint y: 382, endPoint x: 199, endPoint y: 394, distance: 523.5
click at [209, 394] on div "Ban công Bếp Phòng ngủ master Phòng ngủ nhỏ 1 Phòng ngủ nhỏ 2" at bounding box center [513, 342] width 1027 height 685
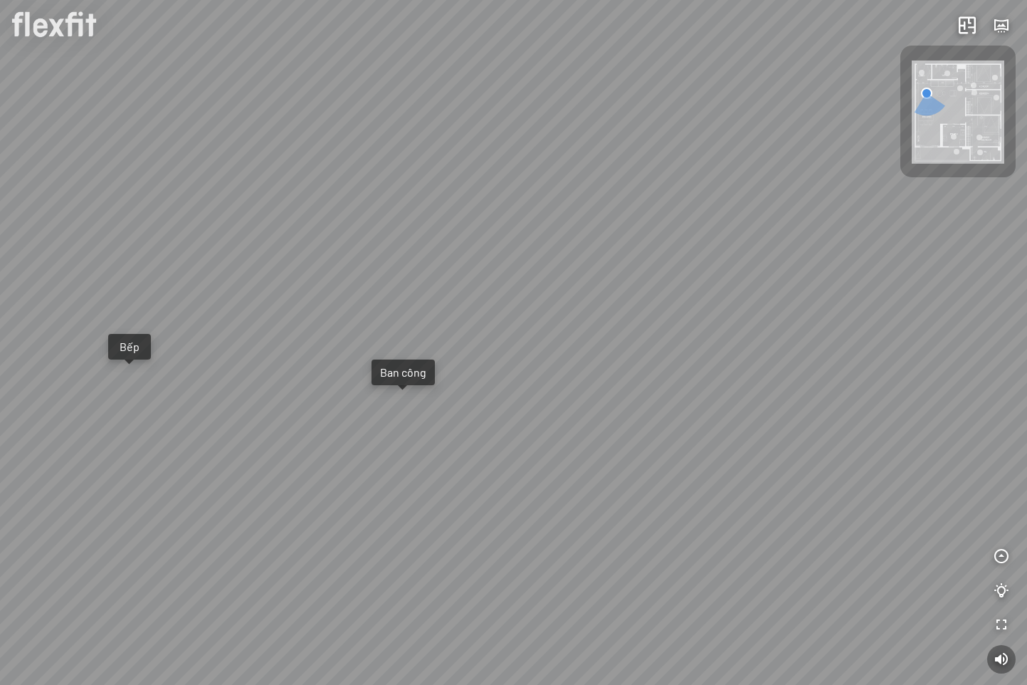
click at [545, 384] on div "Ban công Bếp Phòng ngủ master Phòng ngủ nhỏ 1 Phòng ngủ nhỏ 2" at bounding box center [513, 342] width 1027 height 685
drag, startPoint x: 479, startPoint y: 435, endPoint x: 578, endPoint y: 361, distance: 123.6
click at [579, 356] on div "Phòng khách" at bounding box center [513, 342] width 1027 height 685
drag, startPoint x: 481, startPoint y: 402, endPoint x: 766, endPoint y: 351, distance: 289.9
click at [712, 351] on div "Phòng khách" at bounding box center [513, 342] width 1027 height 685
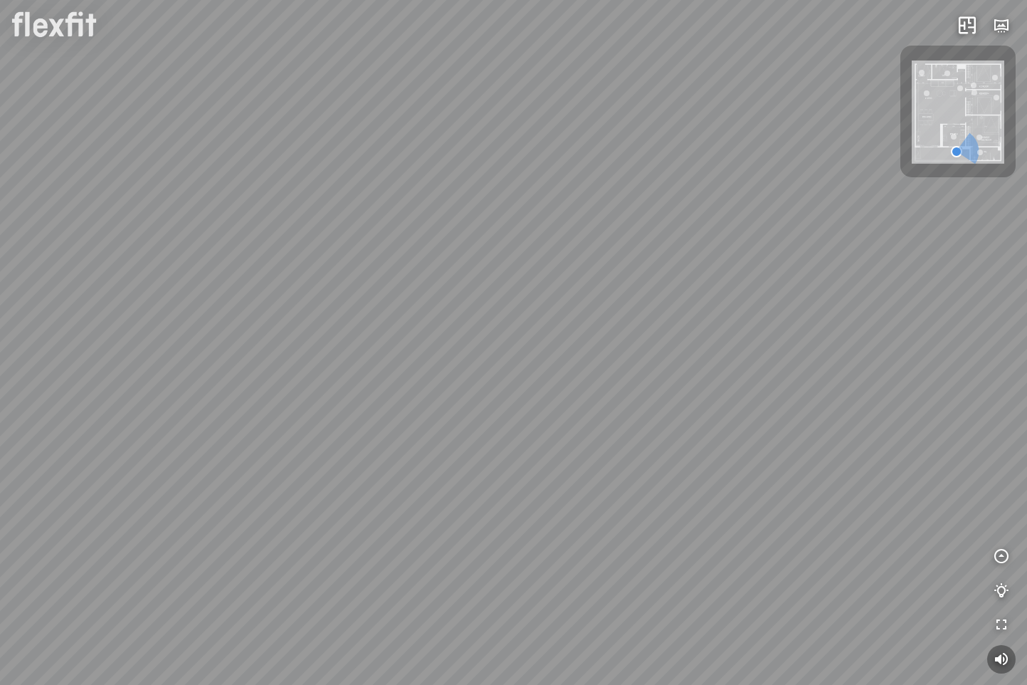
drag, startPoint x: 473, startPoint y: 367, endPoint x: 807, endPoint y: 342, distance: 334.2
click at [748, 337] on div "Phòng khách" at bounding box center [513, 342] width 1027 height 685
drag, startPoint x: 406, startPoint y: 321, endPoint x: 732, endPoint y: 434, distance: 344.9
click at [732, 429] on div "Phòng khách" at bounding box center [513, 342] width 1027 height 685
drag, startPoint x: 322, startPoint y: 257, endPoint x: 390, endPoint y: 374, distance: 135.9
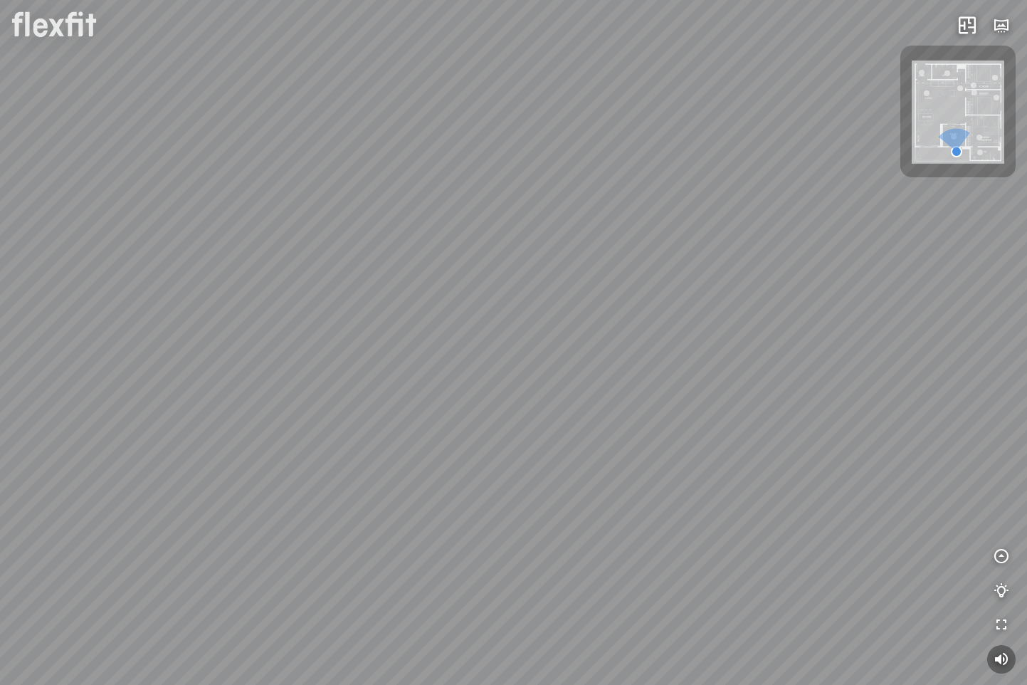
click at [332, 399] on div "Phòng khách" at bounding box center [513, 342] width 1027 height 685
click at [399, 358] on div "Phòng khách" at bounding box center [513, 342] width 1027 height 685
click at [461, 239] on div "Phòng khách" at bounding box center [513, 342] width 1027 height 685
drag, startPoint x: 454, startPoint y: 387, endPoint x: 383, endPoint y: 388, distance: 71.2
click at [383, 388] on div "Phòng khách" at bounding box center [513, 342] width 1027 height 685
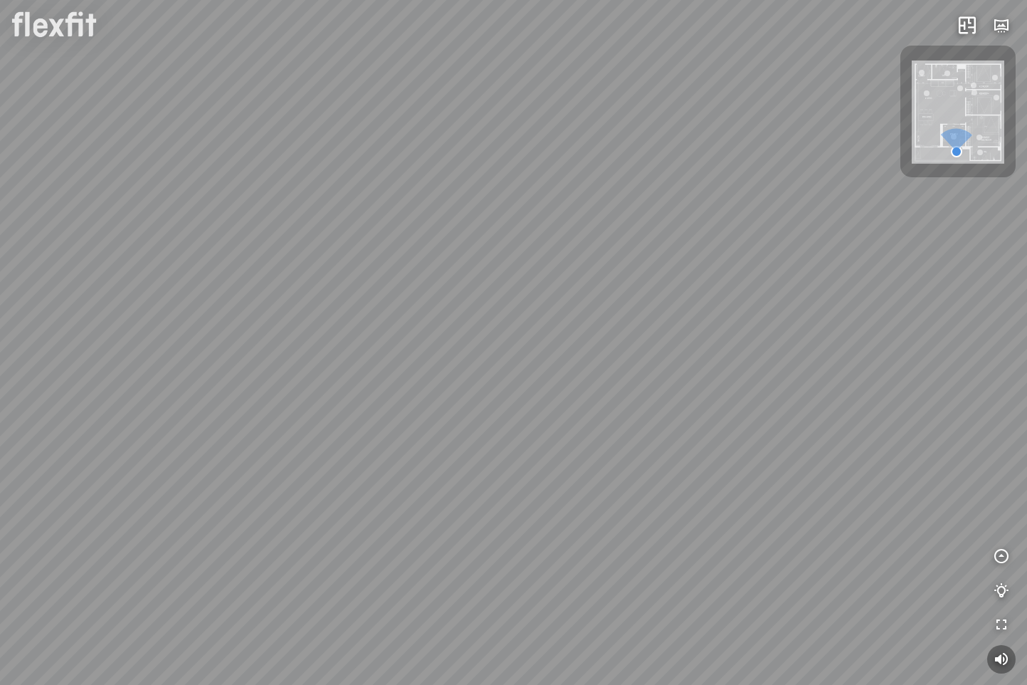
click at [399, 399] on div "Phòng khách" at bounding box center [513, 342] width 1027 height 685
click at [439, 363] on div at bounding box center [513, 342] width 1027 height 685
click at [471, 359] on div at bounding box center [513, 342] width 1027 height 685
click at [538, 401] on div at bounding box center [513, 342] width 1027 height 685
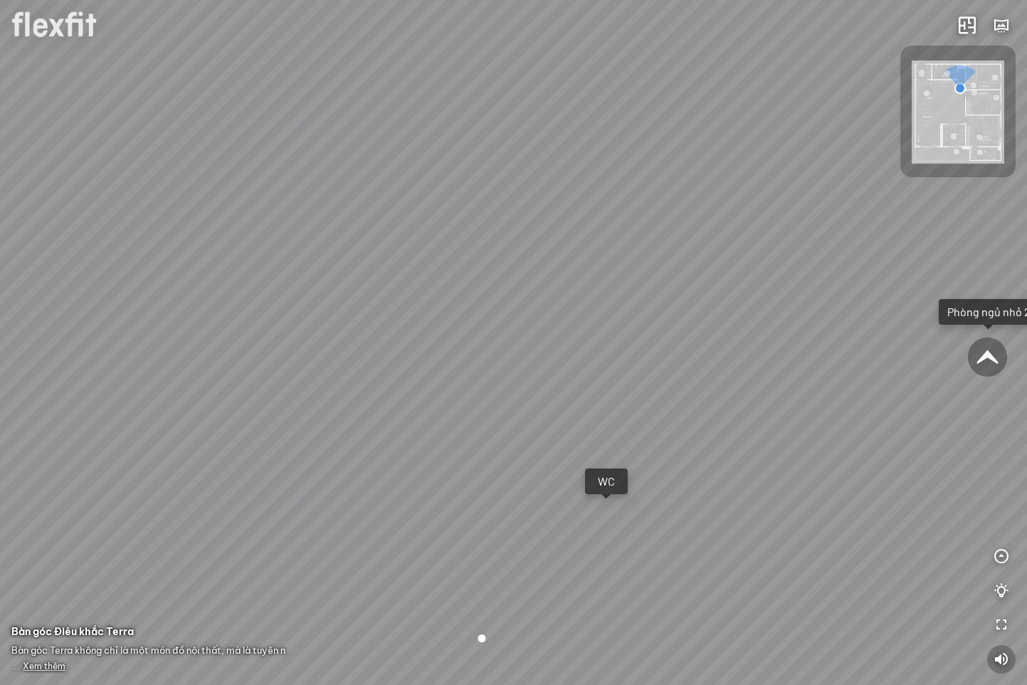
click at [995, 664] on icon "button" at bounding box center [1001, 659] width 17 height 17
click at [998, 662] on icon "button" at bounding box center [1001, 659] width 17 height 17
drag, startPoint x: 674, startPoint y: 421, endPoint x: 716, endPoint y: 432, distance: 43.5
click at [716, 432] on div "Bếp WC Phòng ngủ master Phòng ngủ nhỏ 2 Phòng ngủ nhỏ 1" at bounding box center [513, 342] width 1027 height 685
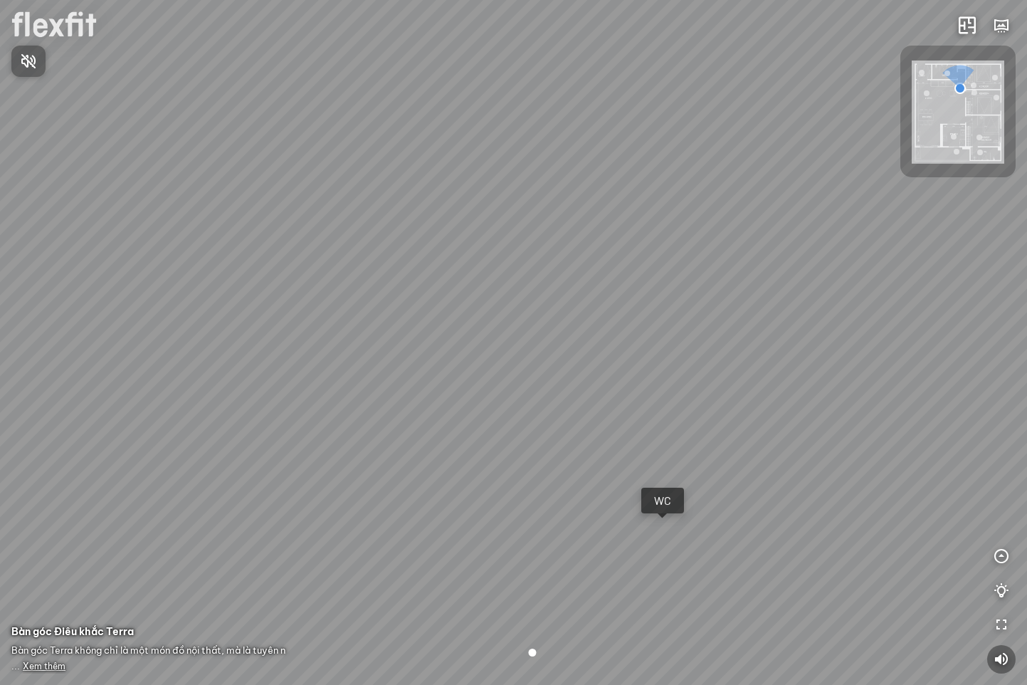
drag, startPoint x: 402, startPoint y: 396, endPoint x: 590, endPoint y: 400, distance: 187.3
click at [582, 399] on div at bounding box center [513, 342] width 1027 height 685
drag, startPoint x: 286, startPoint y: 391, endPoint x: 514, endPoint y: 376, distance: 228.3
click at [503, 372] on div "Bếp WC Phòng ngủ master Phòng ngủ nhỏ 2 Phòng ngủ nhỏ 1" at bounding box center [513, 342] width 1027 height 685
drag, startPoint x: 379, startPoint y: 439, endPoint x: 621, endPoint y: 408, distance: 243.3
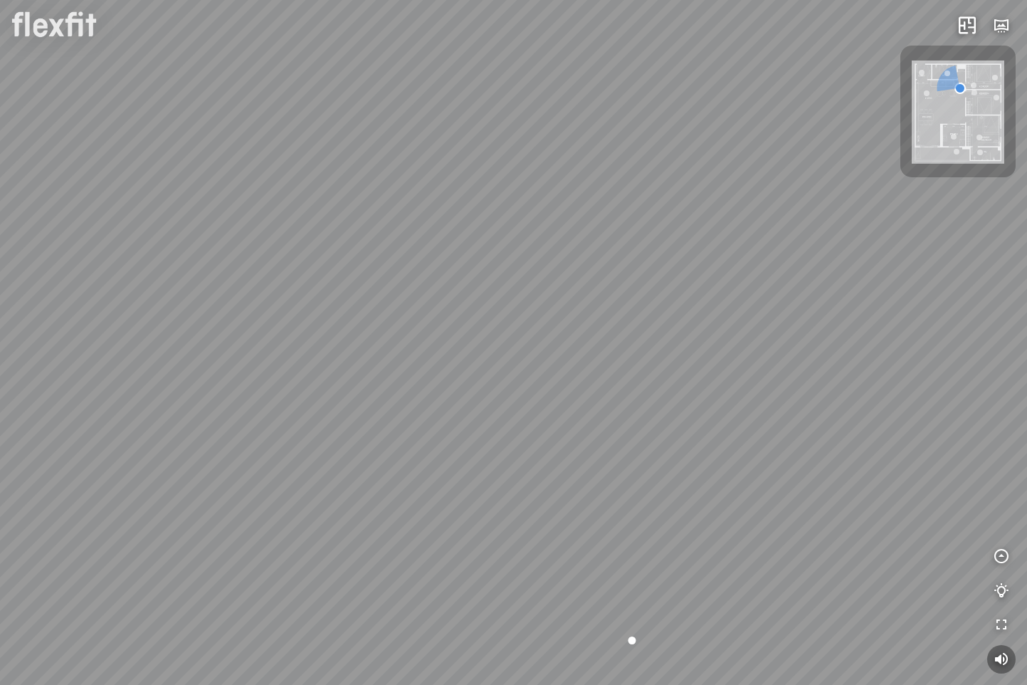
click at [614, 404] on div "Bếp WC Phòng ngủ master Phòng ngủ nhỏ 2 Phòng ngủ nhỏ 1" at bounding box center [513, 342] width 1027 height 685
drag, startPoint x: 661, startPoint y: 465, endPoint x: 597, endPoint y: 432, distance: 72.0
click at [582, 434] on div at bounding box center [513, 342] width 1027 height 685
drag, startPoint x: 707, startPoint y: 384, endPoint x: 643, endPoint y: 410, distance: 69.3
click at [643, 410] on div "Bếp WC Phòng ngủ master Phòng ngủ nhỏ 2 Phòng ngủ nhỏ 1" at bounding box center [513, 342] width 1027 height 685
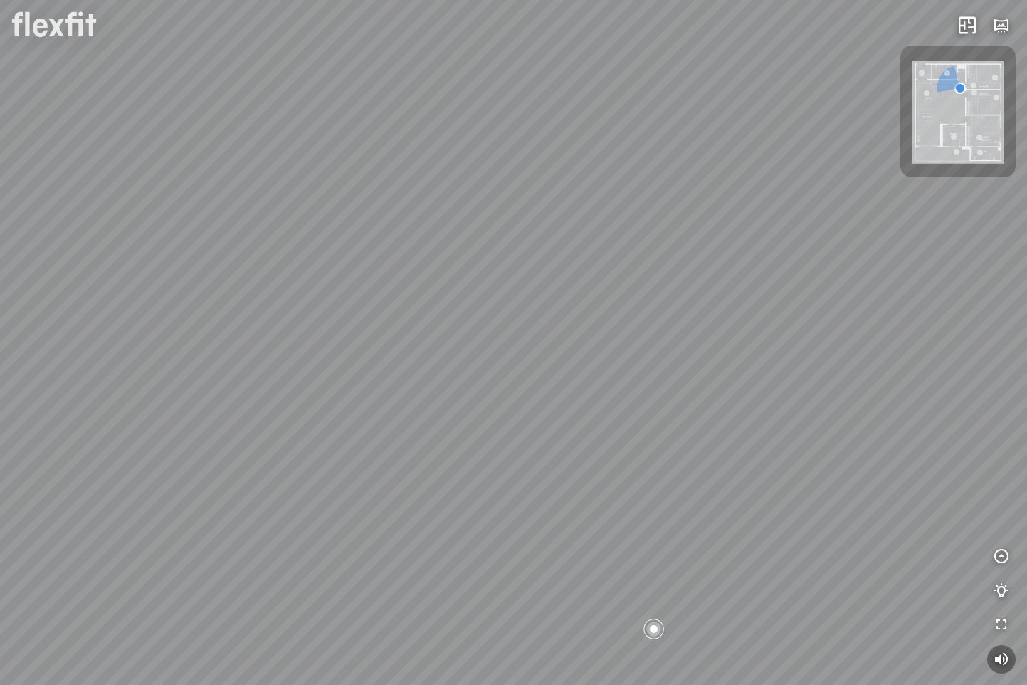
drag, startPoint x: 676, startPoint y: 424, endPoint x: 462, endPoint y: 401, distance: 215.5
click at [462, 401] on div "Bếp WC Phòng ngủ master Phòng ngủ nhỏ 2 Phòng ngủ nhỏ 1" at bounding box center [513, 342] width 1027 height 685
drag, startPoint x: 545, startPoint y: 422, endPoint x: 285, endPoint y: 399, distance: 260.9
click at [284, 399] on div "Bếp WC Phòng ngủ master Phòng ngủ nhỏ 2 Phòng ngủ nhỏ 1" at bounding box center [513, 342] width 1027 height 685
drag, startPoint x: 590, startPoint y: 399, endPoint x: 537, endPoint y: 404, distance: 52.9
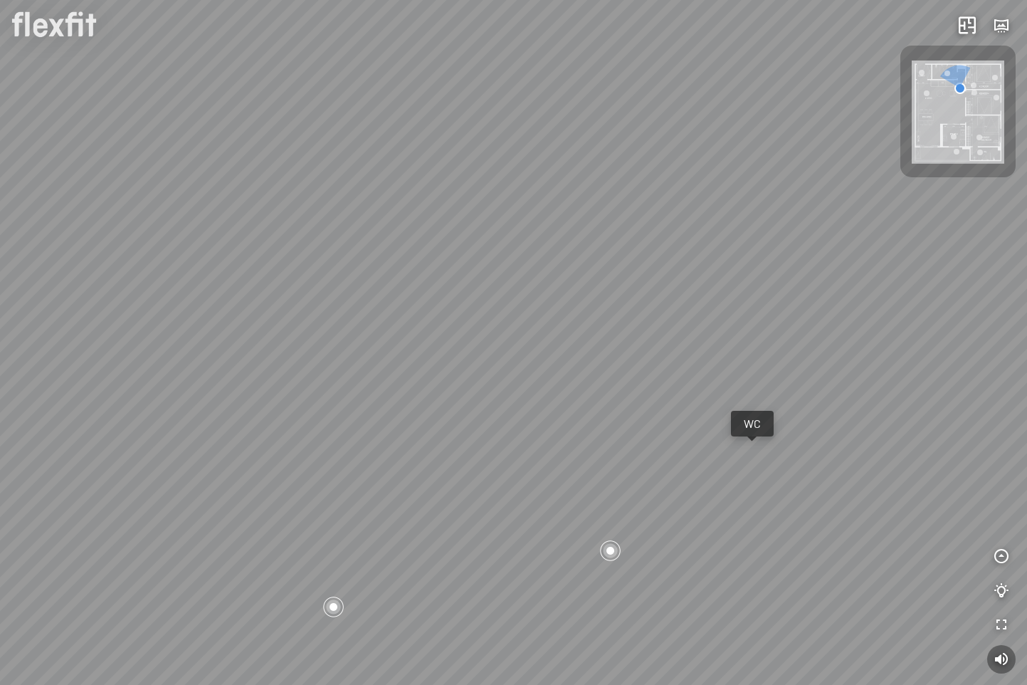
click at [537, 404] on div "Bếp WC Phòng ngủ master Phòng ngủ nhỏ 2 Phòng ngủ nhỏ 1" at bounding box center [513, 342] width 1027 height 685
drag, startPoint x: 521, startPoint y: 394, endPoint x: 663, endPoint y: 389, distance: 141.8
click at [590, 389] on div "Bếp WC Phòng ngủ master Phòng ngủ nhỏ 2 Phòng ngủ nhỏ 1" at bounding box center [513, 342] width 1027 height 685
drag, startPoint x: 379, startPoint y: 434, endPoint x: 653, endPoint y: 376, distance: 279.4
click at [653, 376] on div "Bếp WC Phòng ngủ master Phòng ngủ nhỏ 2 Phòng ngủ nhỏ 1" at bounding box center [513, 342] width 1027 height 685
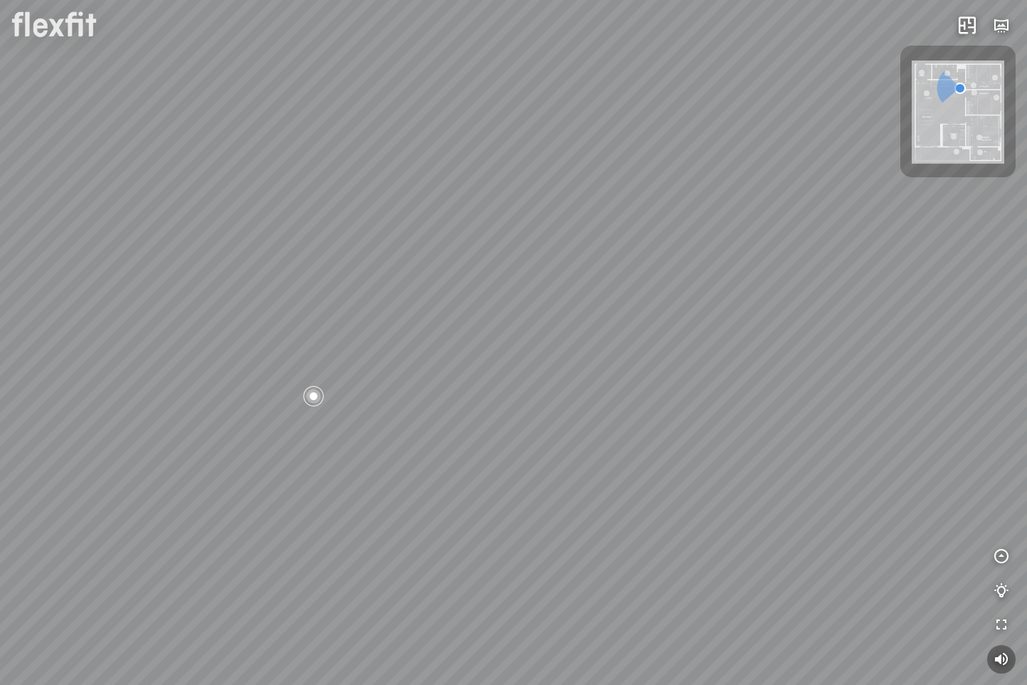
drag, startPoint x: 609, startPoint y: 341, endPoint x: 889, endPoint y: 399, distance: 286.4
click at [889, 398] on div "Bếp WC Phòng ngủ master Phòng ngủ nhỏ 2 Phòng ngủ nhỏ 1" at bounding box center [513, 342] width 1027 height 685
